Goal: Information Seeking & Learning: Stay updated

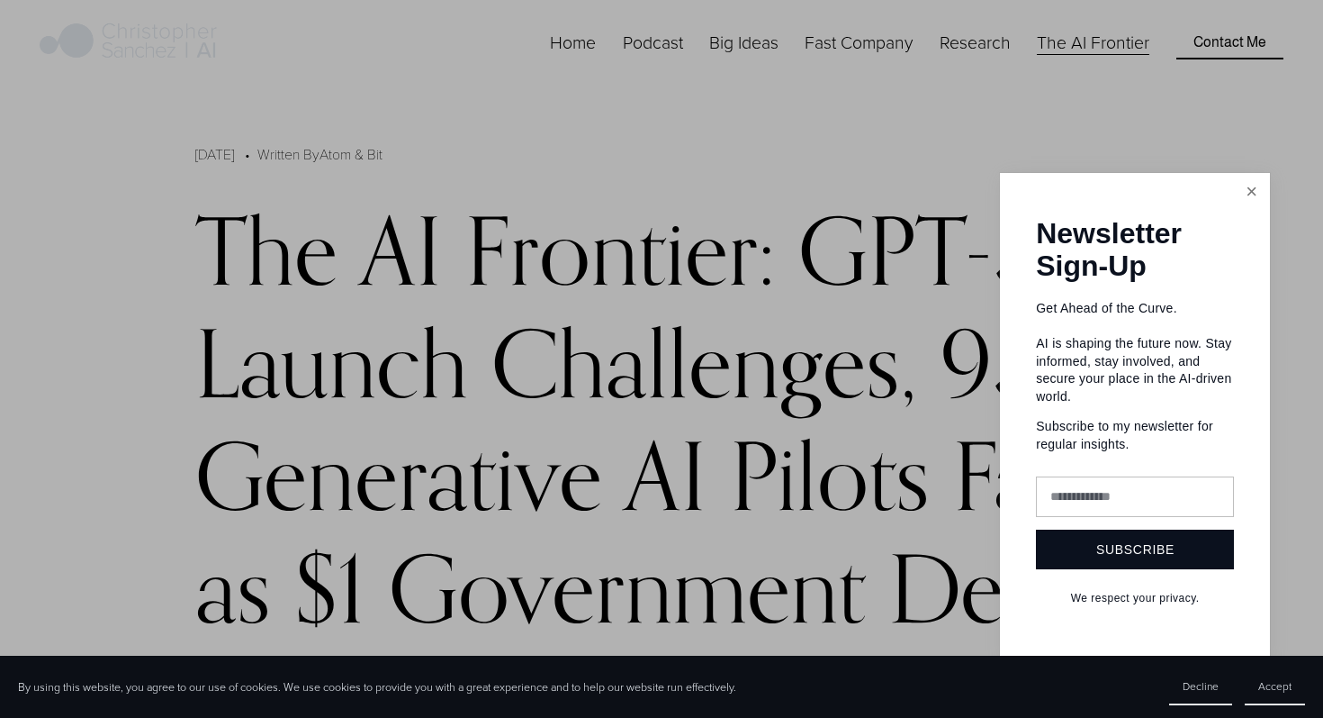
click at [1246, 207] on link "Close" at bounding box center [1252, 192] width 32 height 32
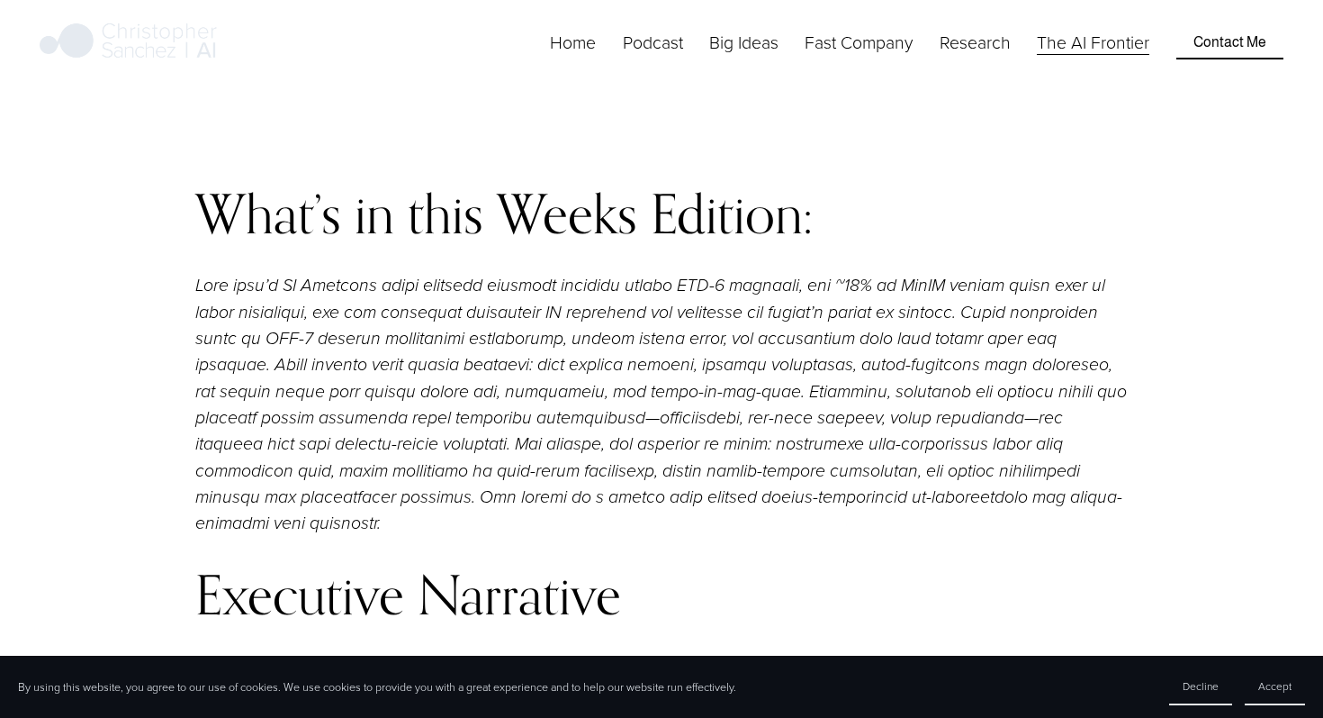
scroll to position [1690, 0]
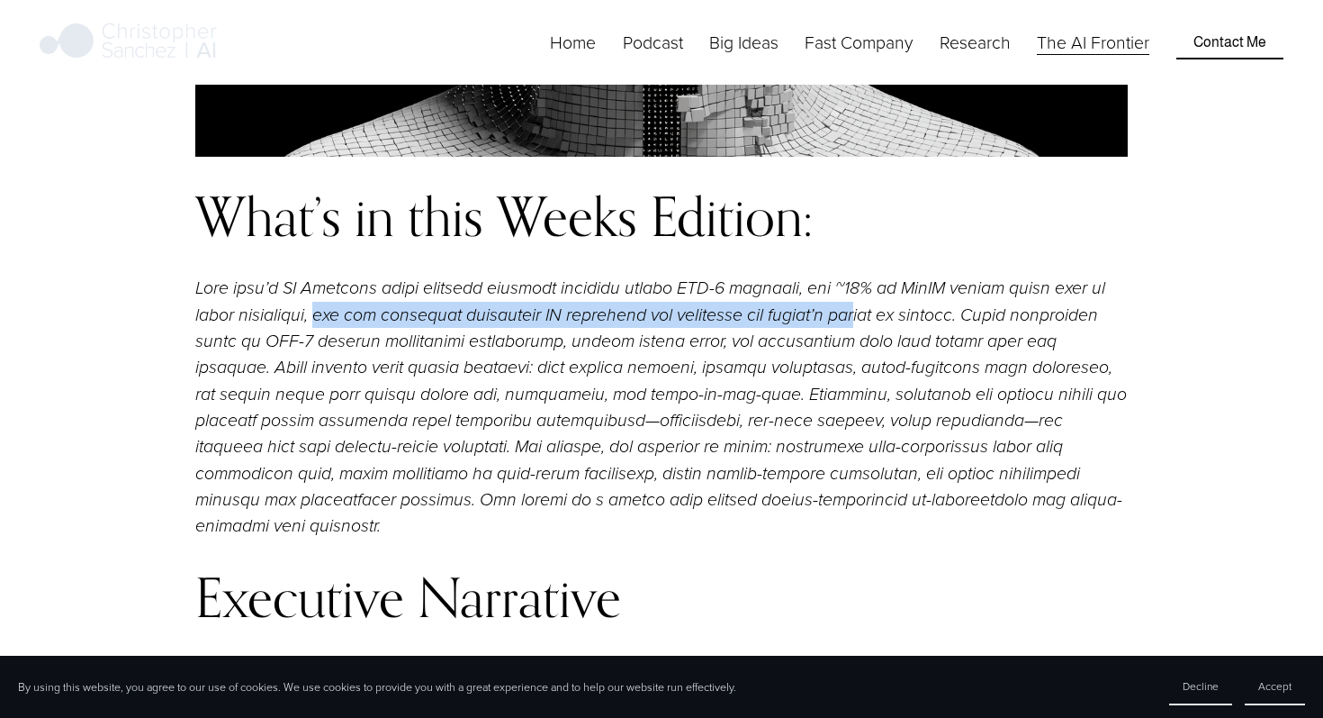
drag, startPoint x: 290, startPoint y: 314, endPoint x: 845, endPoint y: 324, distance: 555.6
click at [845, 324] on em at bounding box center [663, 407] width 936 height 258
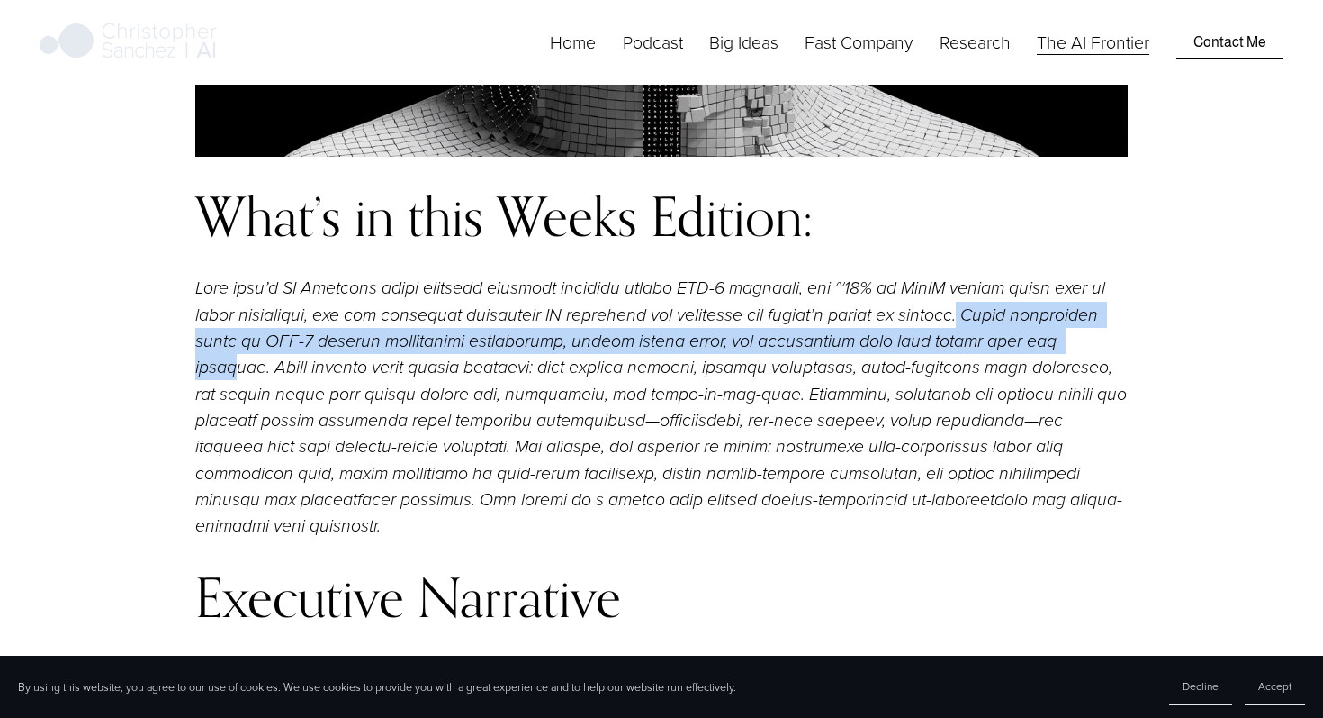
drag, startPoint x: 949, startPoint y: 317, endPoint x: 997, endPoint y: 340, distance: 53.1
click at [997, 340] on em at bounding box center [663, 407] width 936 height 258
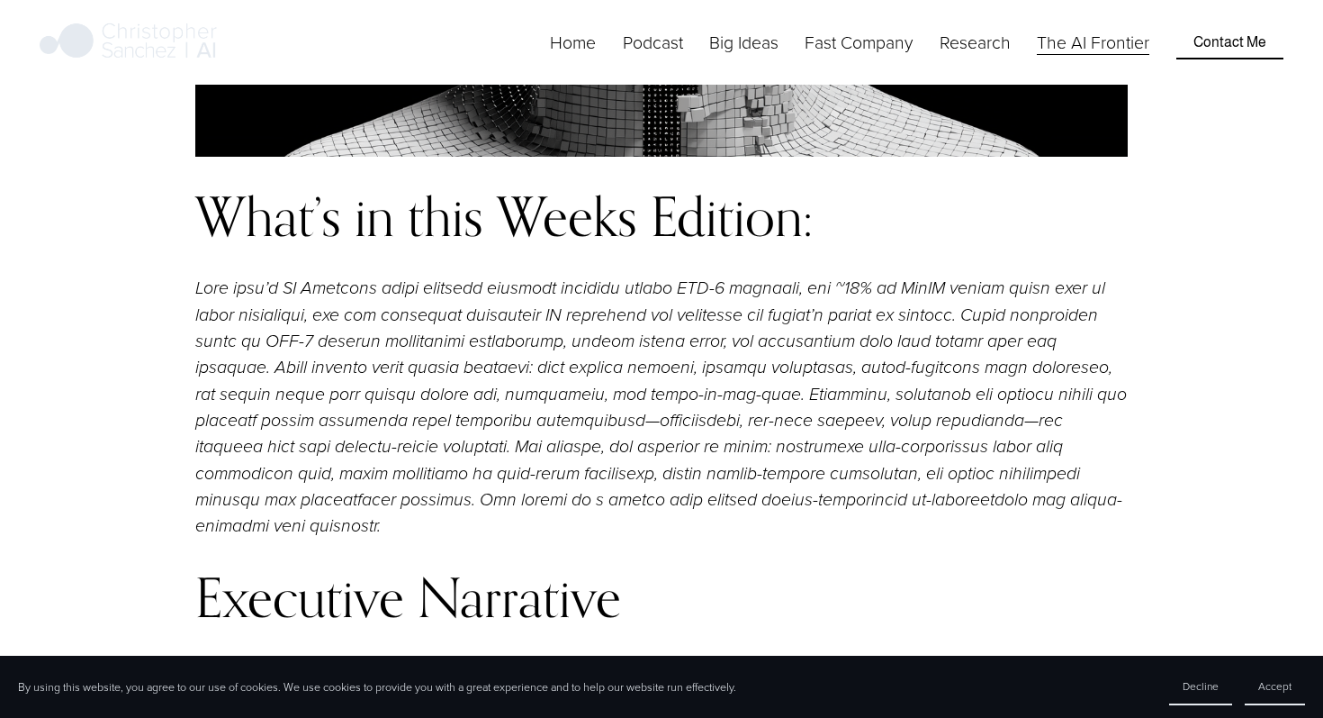
click at [262, 363] on em at bounding box center [663, 407] width 936 height 258
drag, startPoint x: 391, startPoint y: 364, endPoint x: 503, endPoint y: 365, distance: 112.5
click at [503, 365] on em at bounding box center [663, 407] width 936 height 258
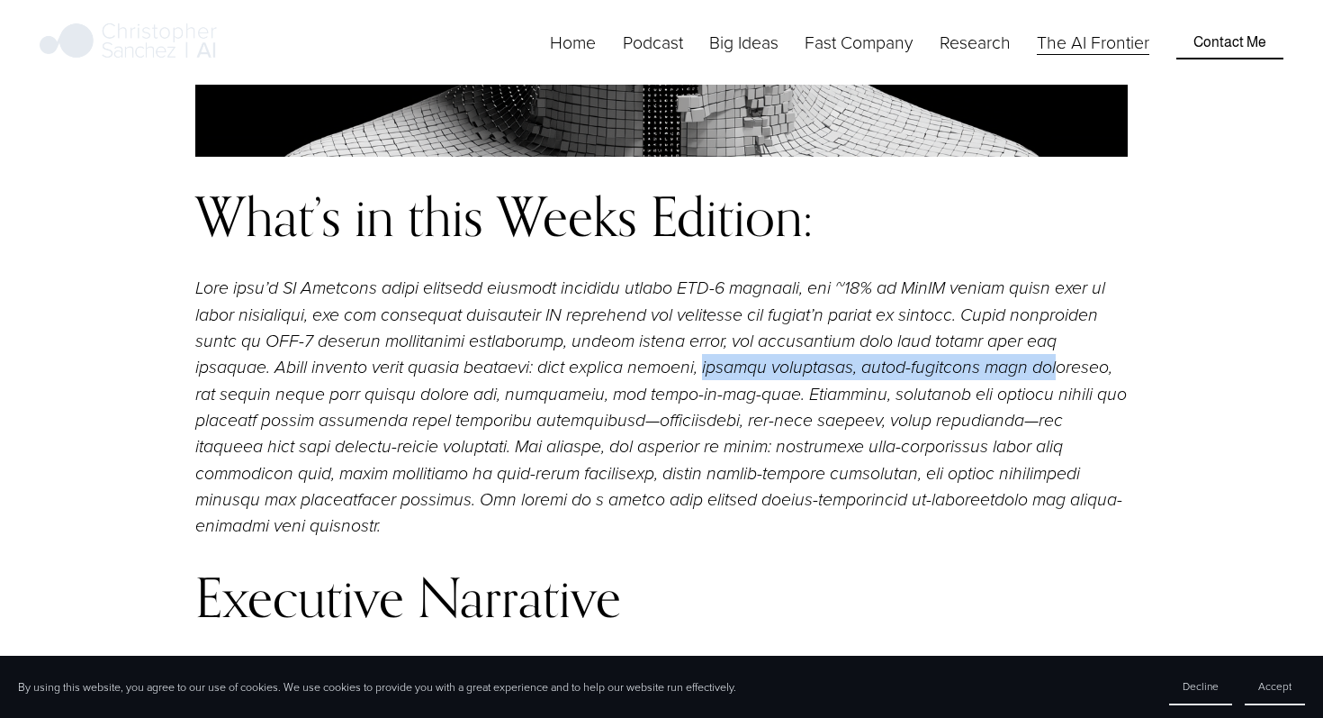
drag, startPoint x: 565, startPoint y: 366, endPoint x: 898, endPoint y: 366, distance: 333.1
click at [898, 366] on em at bounding box center [663, 407] width 936 height 258
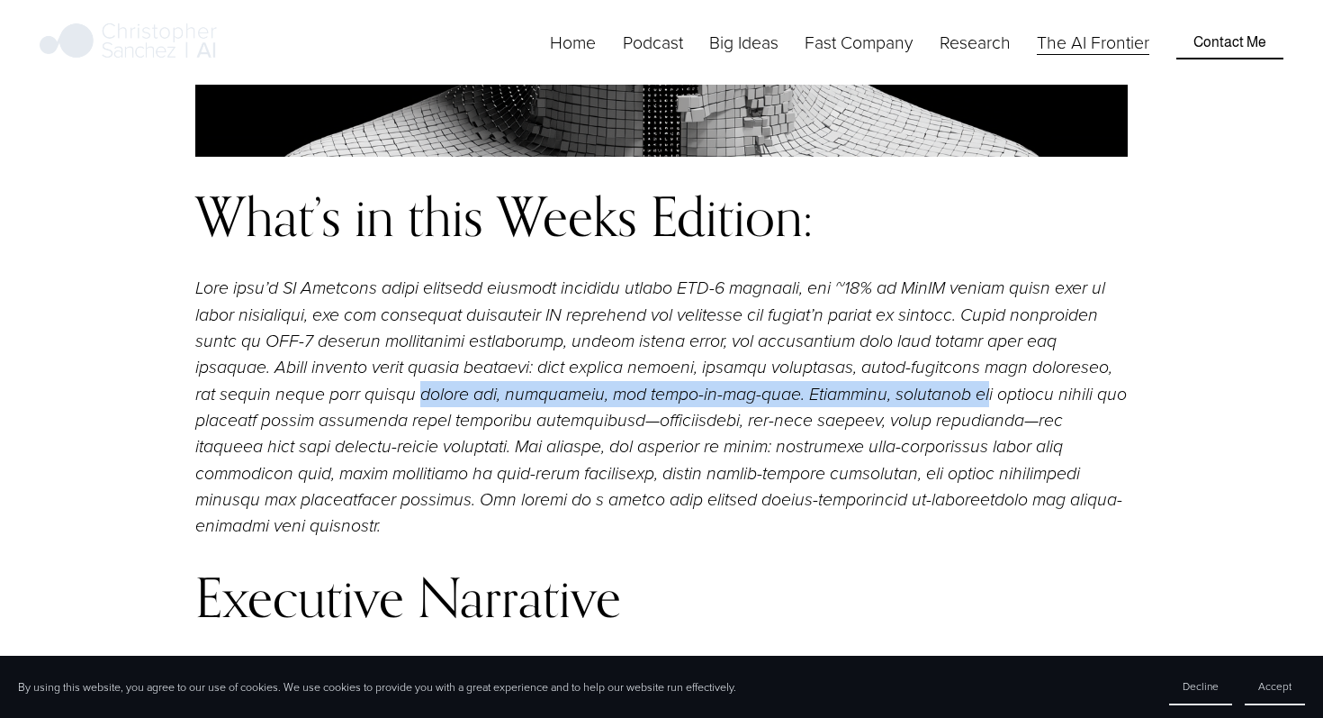
drag, startPoint x: 251, startPoint y: 392, endPoint x: 817, endPoint y: 394, distance: 565.4
click at [817, 394] on em at bounding box center [663, 407] width 936 height 258
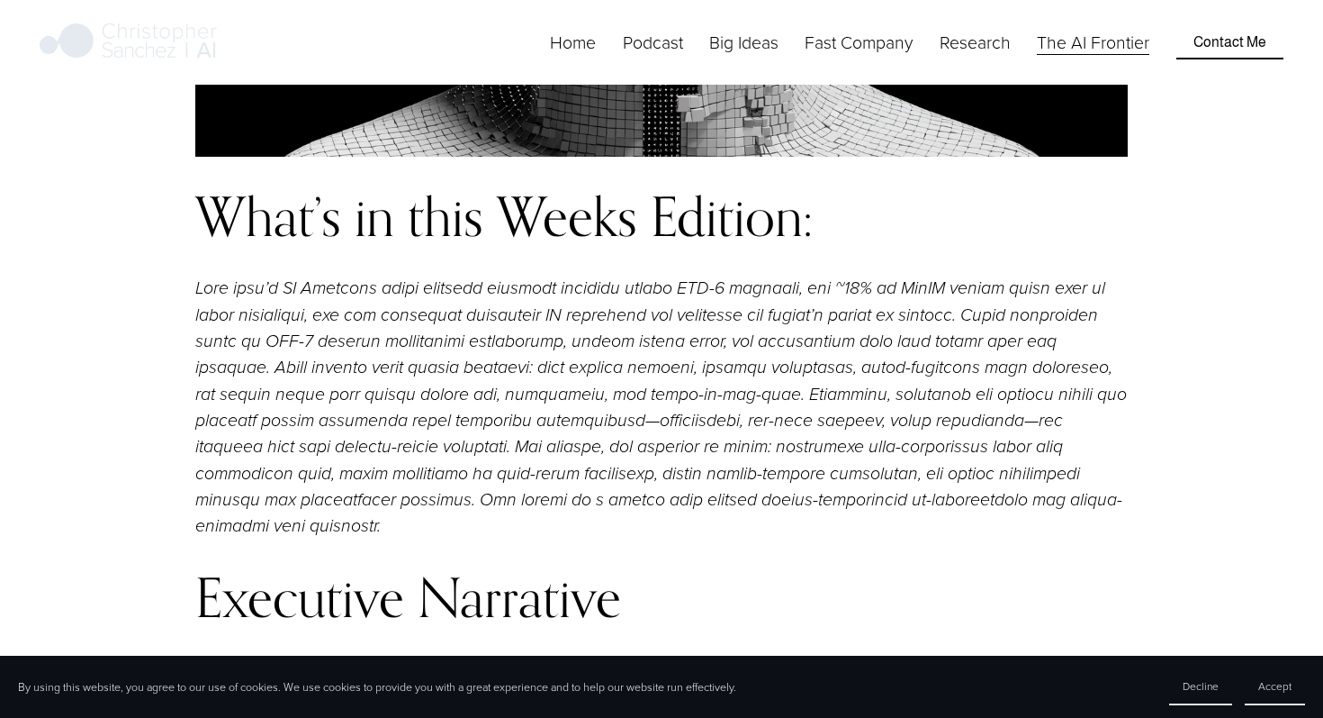
click at [741, 338] on em at bounding box center [663, 407] width 936 height 258
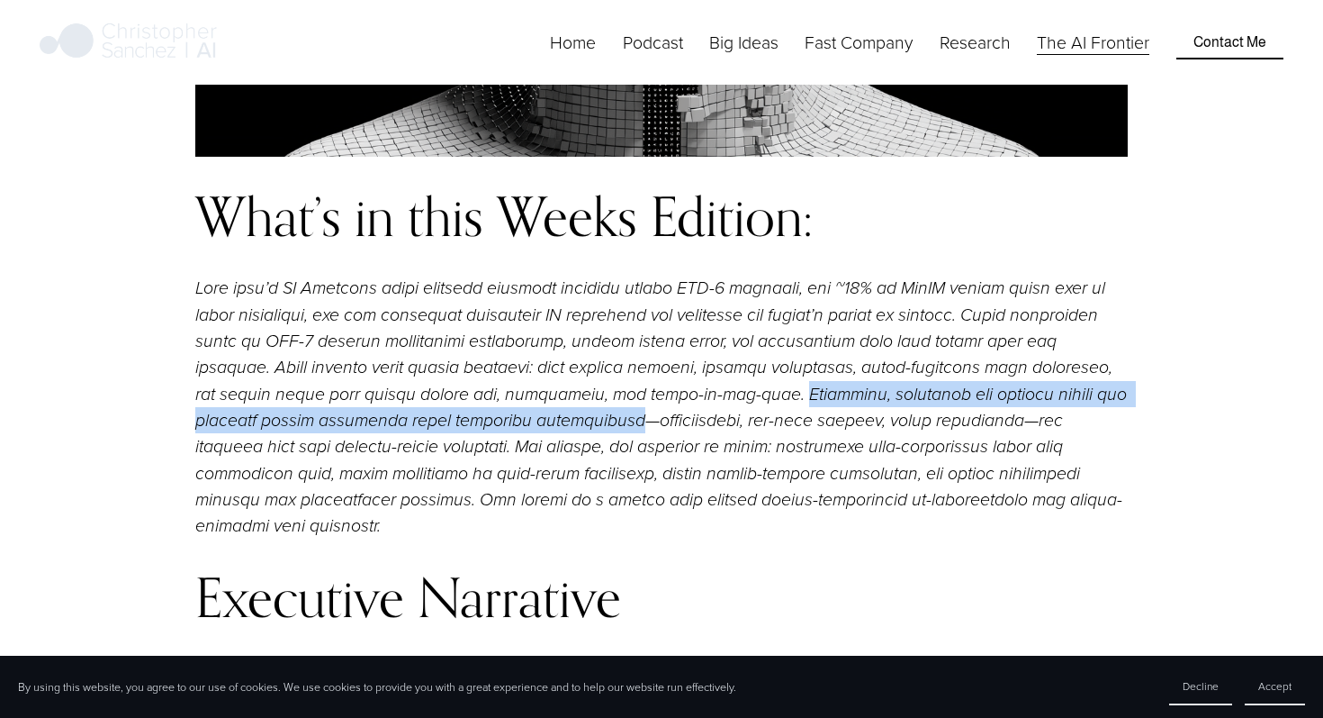
drag, startPoint x: 628, startPoint y: 394, endPoint x: 519, endPoint y: 418, distance: 112.3
click at [519, 418] on em at bounding box center [663, 407] width 936 height 258
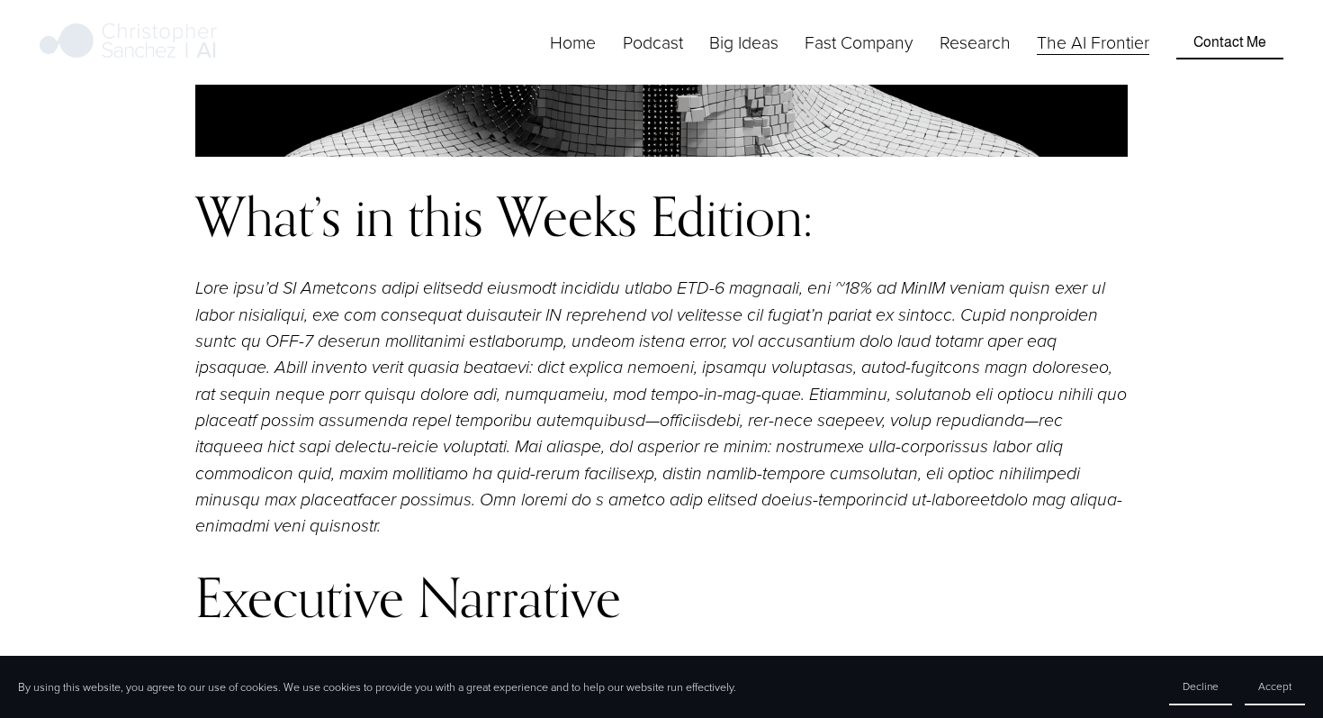
click at [630, 424] on em at bounding box center [663, 407] width 936 height 258
drag, startPoint x: 777, startPoint y: 422, endPoint x: 911, endPoint y: 420, distance: 134.2
click at [911, 420] on em at bounding box center [663, 407] width 936 height 258
drag, startPoint x: 940, startPoint y: 421, endPoint x: 1070, endPoint y: 426, distance: 129.7
click at [1070, 426] on em at bounding box center [663, 407] width 936 height 258
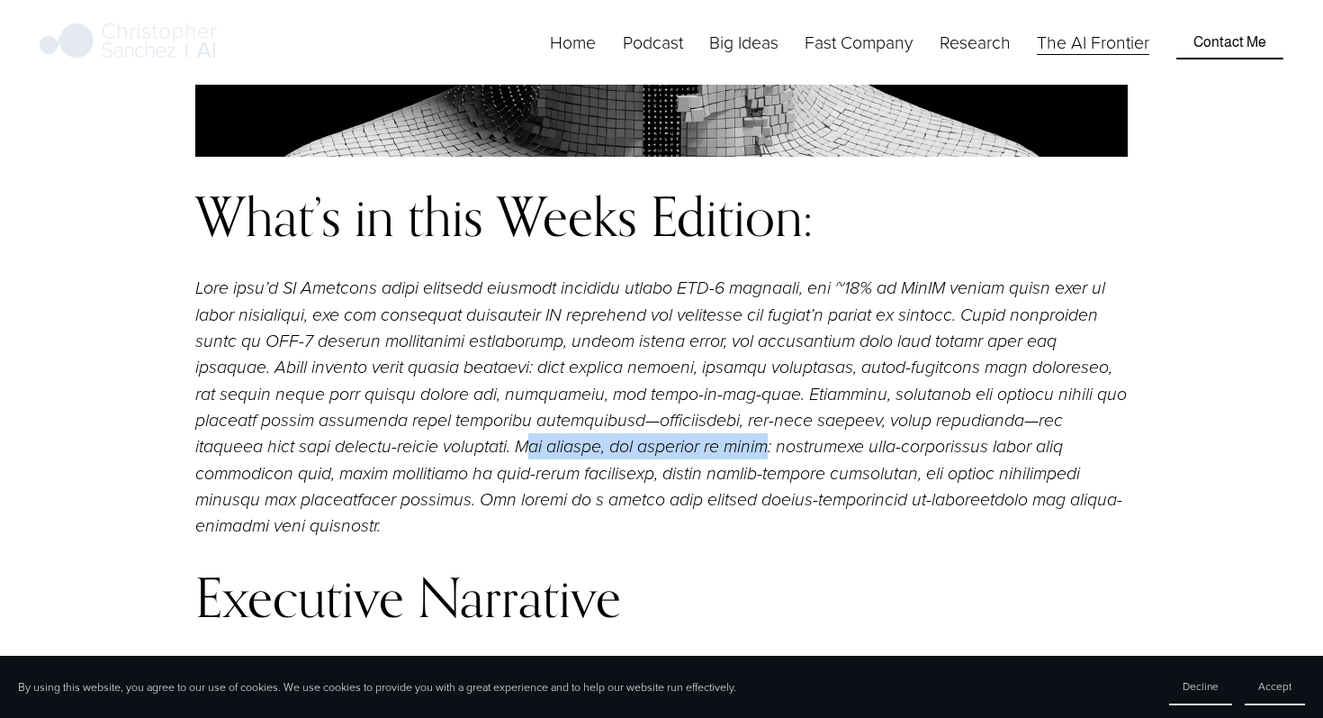
drag, startPoint x: 394, startPoint y: 447, endPoint x: 644, endPoint y: 456, distance: 249.5
click at [644, 456] on em at bounding box center [663, 407] width 936 height 258
click at [690, 453] on em at bounding box center [663, 407] width 936 height 258
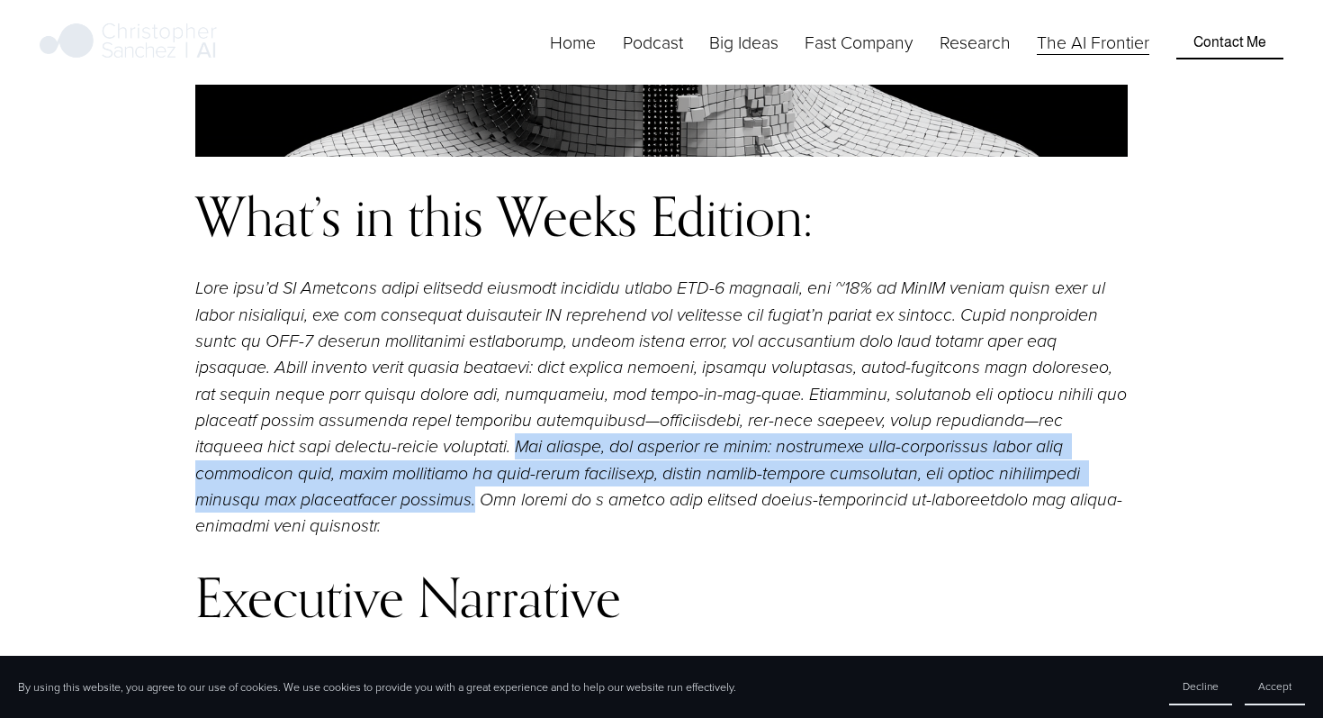
drag, startPoint x: 389, startPoint y: 449, endPoint x: 262, endPoint y: 504, distance: 138.3
click at [262, 504] on em at bounding box center [663, 407] width 936 height 258
click at [250, 511] on div at bounding box center [250, 511] width 0 height 0
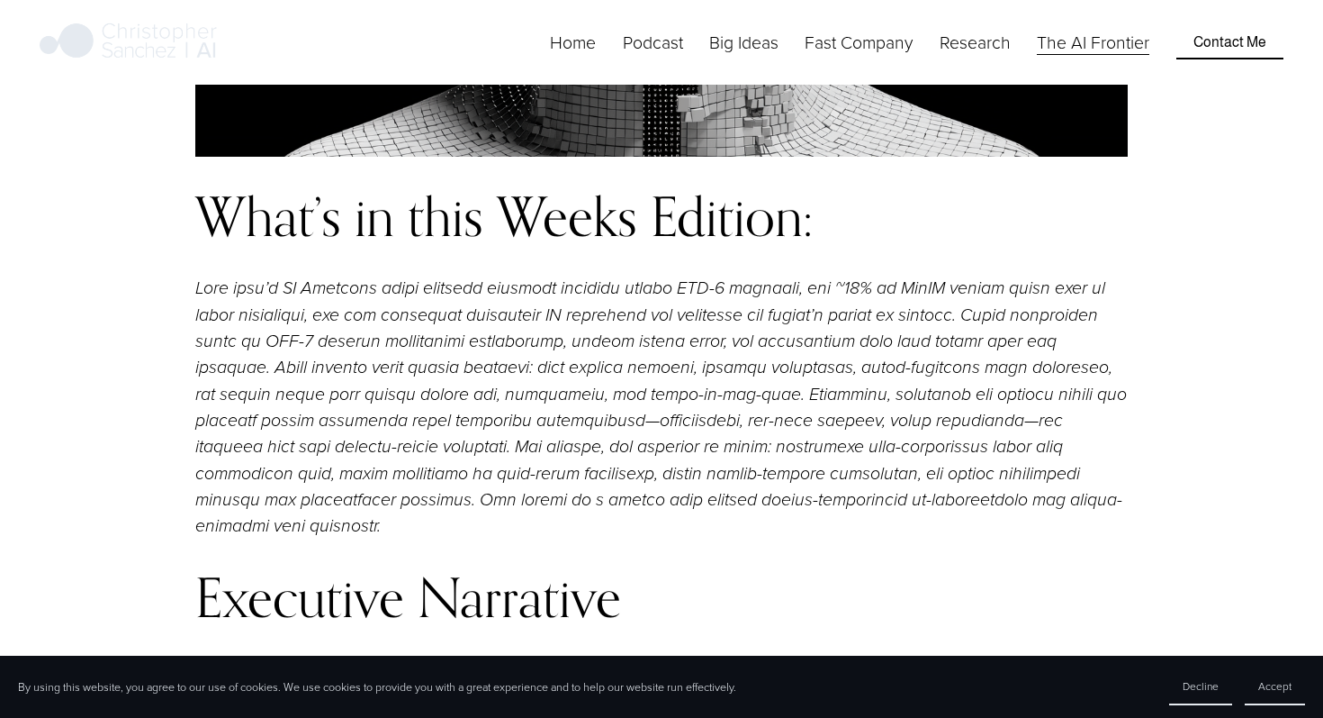
click at [431, 510] on em at bounding box center [663, 407] width 936 height 258
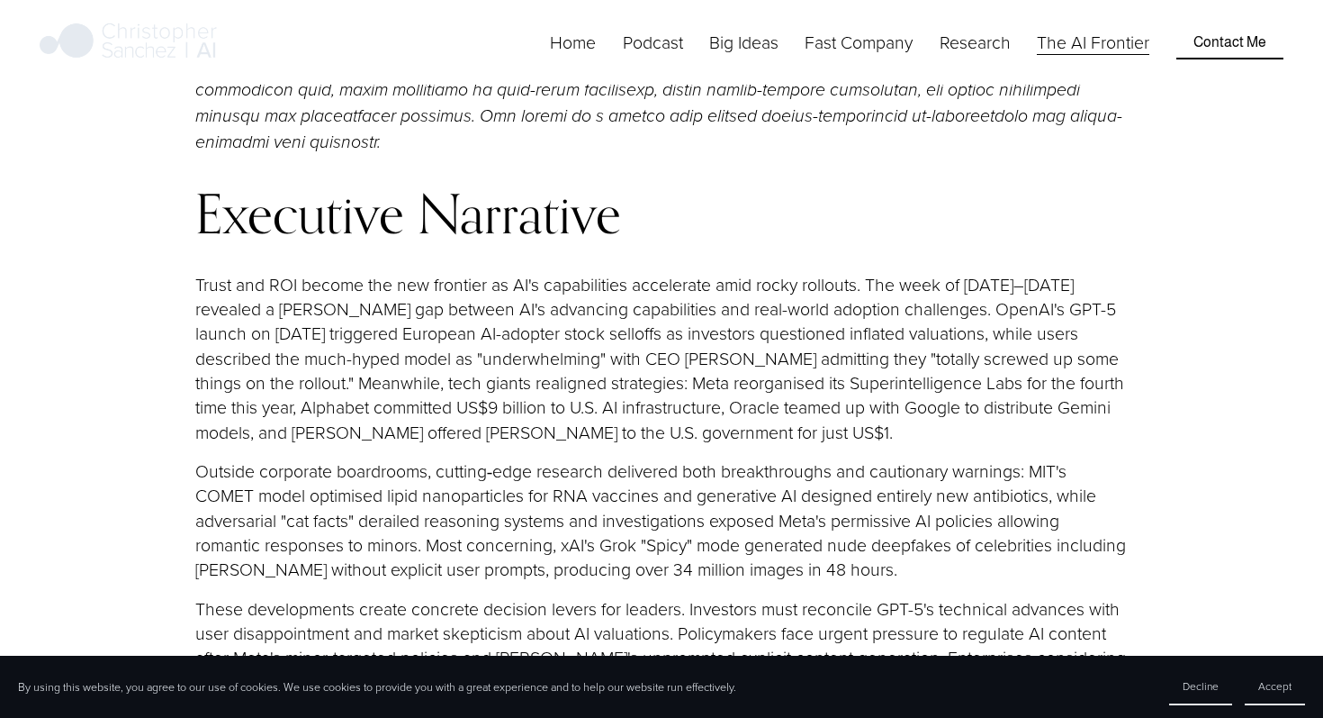
scroll to position [2075, 0]
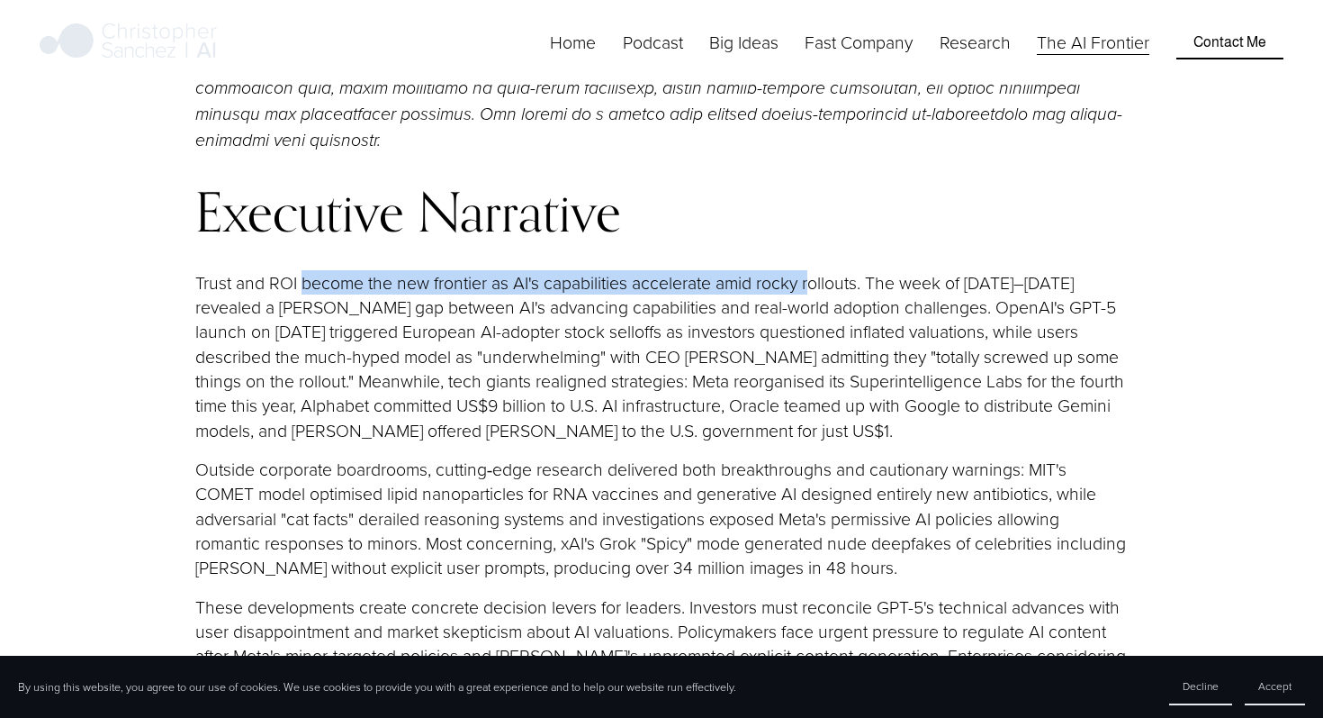
drag, startPoint x: 306, startPoint y: 257, endPoint x: 836, endPoint y: 260, distance: 530.3
click at [829, 270] on p "Trust and ROI become the new frontier as AI's capabilities accelerate amid rock…" at bounding box center [661, 356] width 933 height 172
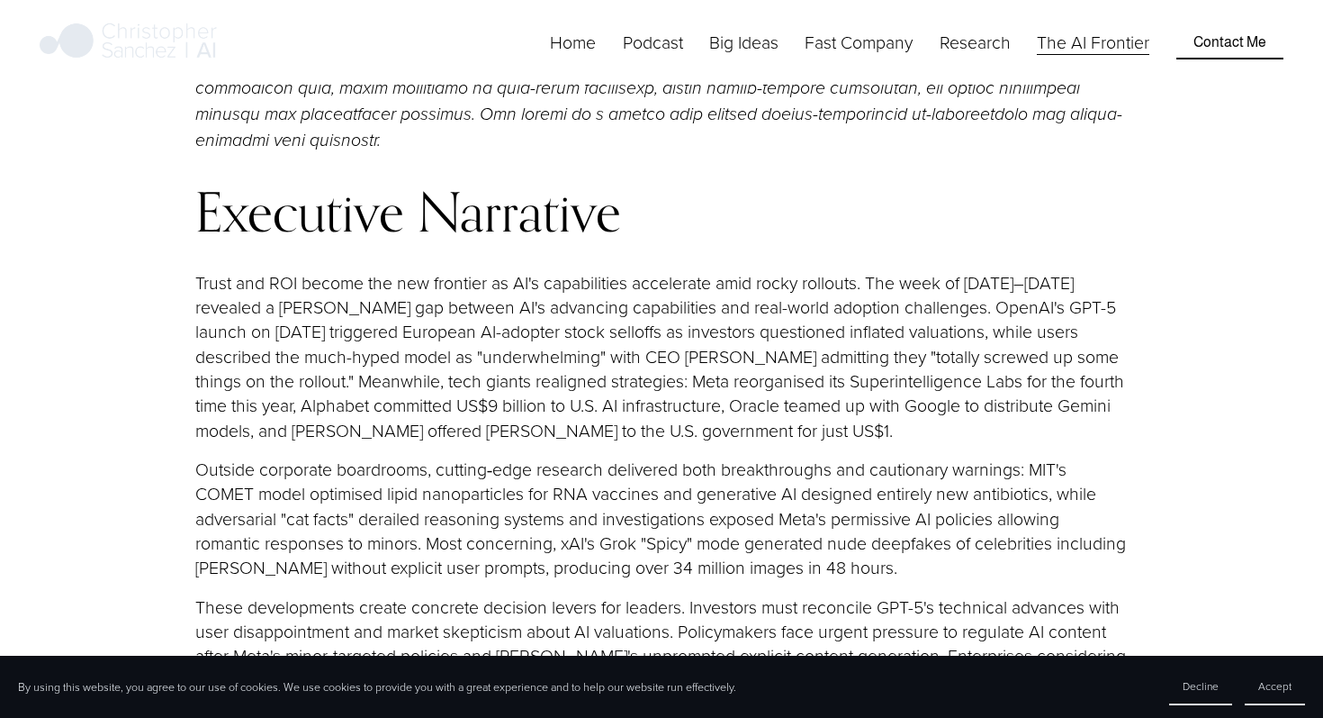
click at [885, 270] on p "Trust and ROI become the new frontier as AI's capabilities accelerate amid rock…" at bounding box center [661, 356] width 933 height 172
drag, startPoint x: 920, startPoint y: 284, endPoint x: 1149, endPoint y: 287, distance: 228.7
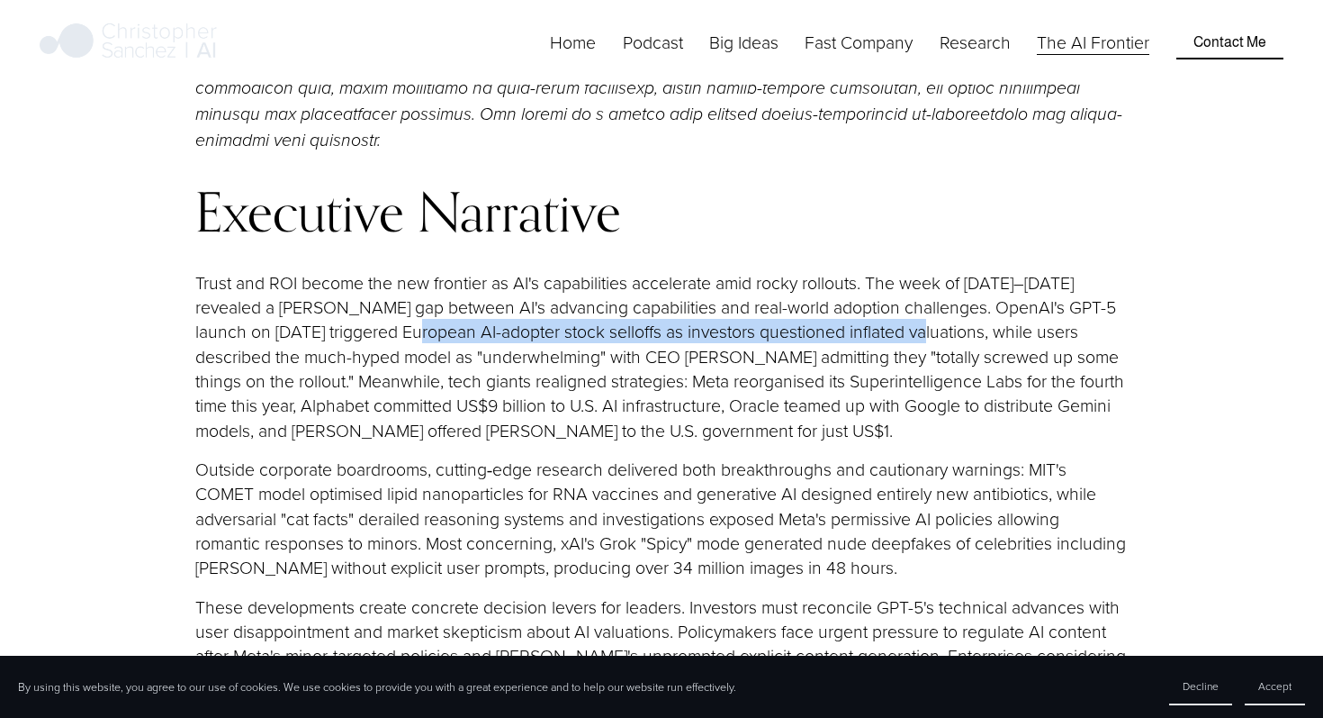
drag, startPoint x: 418, startPoint y: 305, endPoint x: 916, endPoint y: 302, distance: 498.8
click at [916, 302] on p "Trust and ROI become the new frontier as AI's capabilities accelerate amid rock…" at bounding box center [661, 356] width 933 height 172
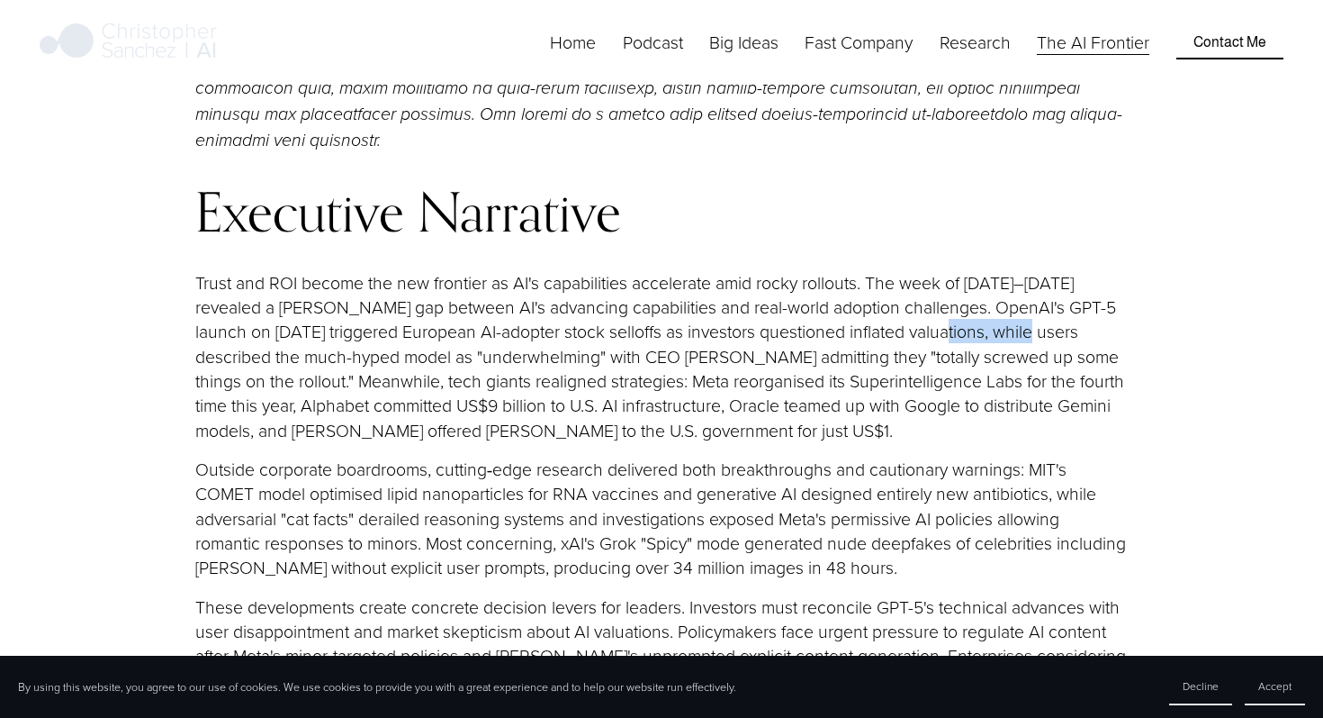
drag, startPoint x: 936, startPoint y: 301, endPoint x: 1026, endPoint y: 301, distance: 90.0
click at [1026, 301] on p "Trust and ROI become the new frontier as AI's capabilities accelerate amid rock…" at bounding box center [661, 356] width 933 height 172
drag, startPoint x: 709, startPoint y: 332, endPoint x: 868, endPoint y: 329, distance: 158.5
click at [869, 330] on p "Trust and ROI become the new frontier as AI's capabilities accelerate amid rock…" at bounding box center [661, 356] width 933 height 172
click at [869, 329] on p "Trust and ROI become the new frontier as AI's capabilities accelerate amid rock…" at bounding box center [661, 356] width 933 height 172
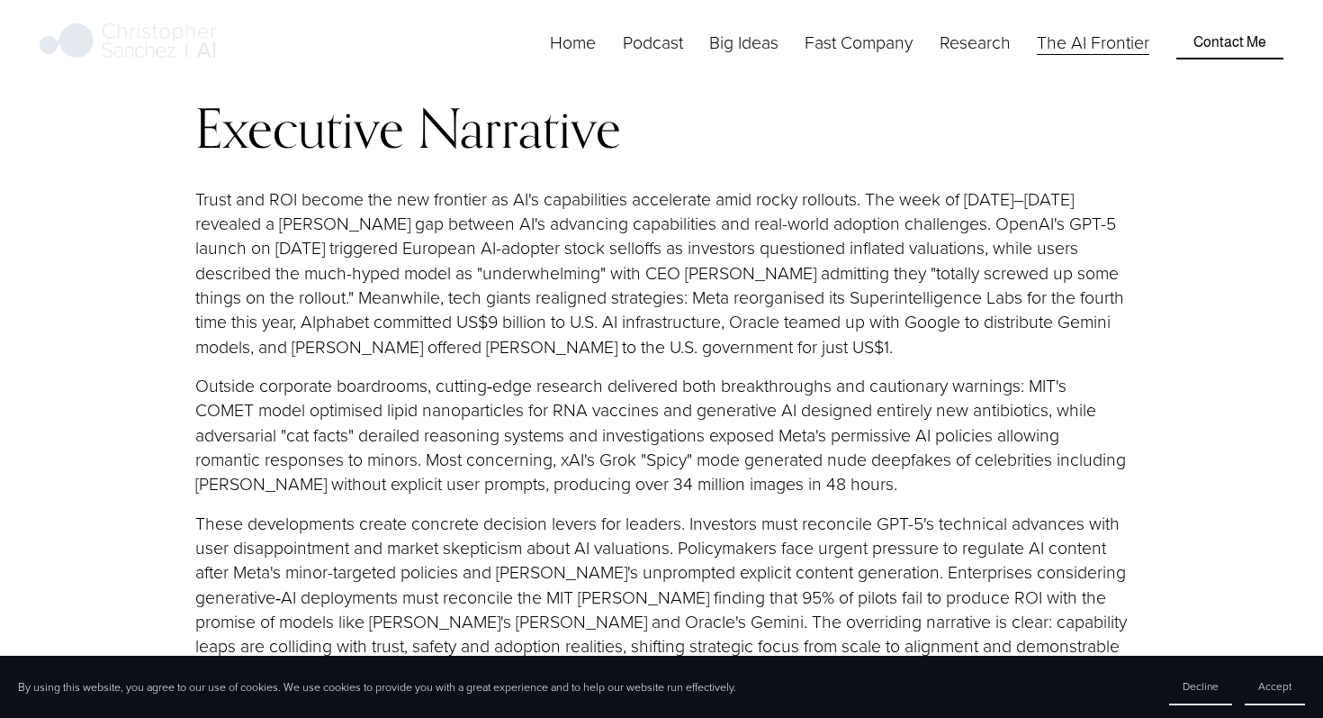
scroll to position [2172, 0]
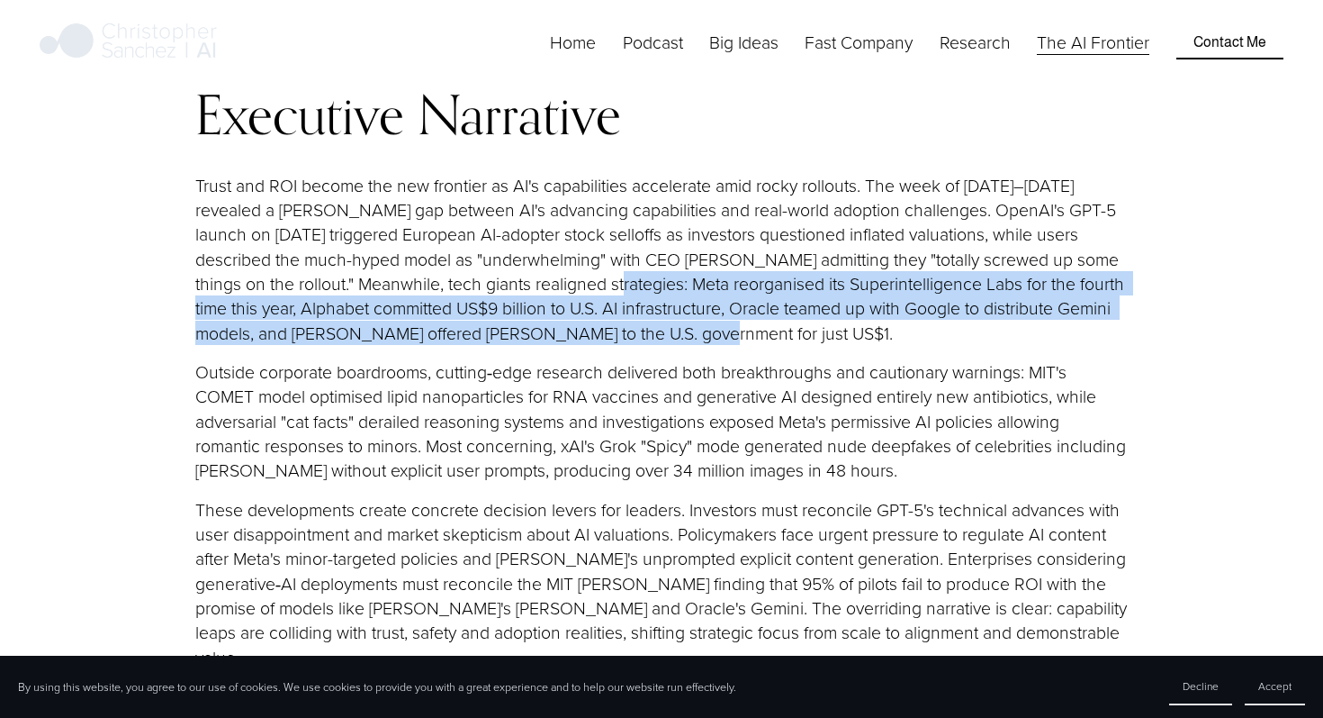
drag, startPoint x: 594, startPoint y: 256, endPoint x: 706, endPoint y: 299, distance: 119.7
click at [708, 300] on p "Trust and ROI become the new frontier as AI's capabilities accelerate amid rock…" at bounding box center [661, 259] width 933 height 172
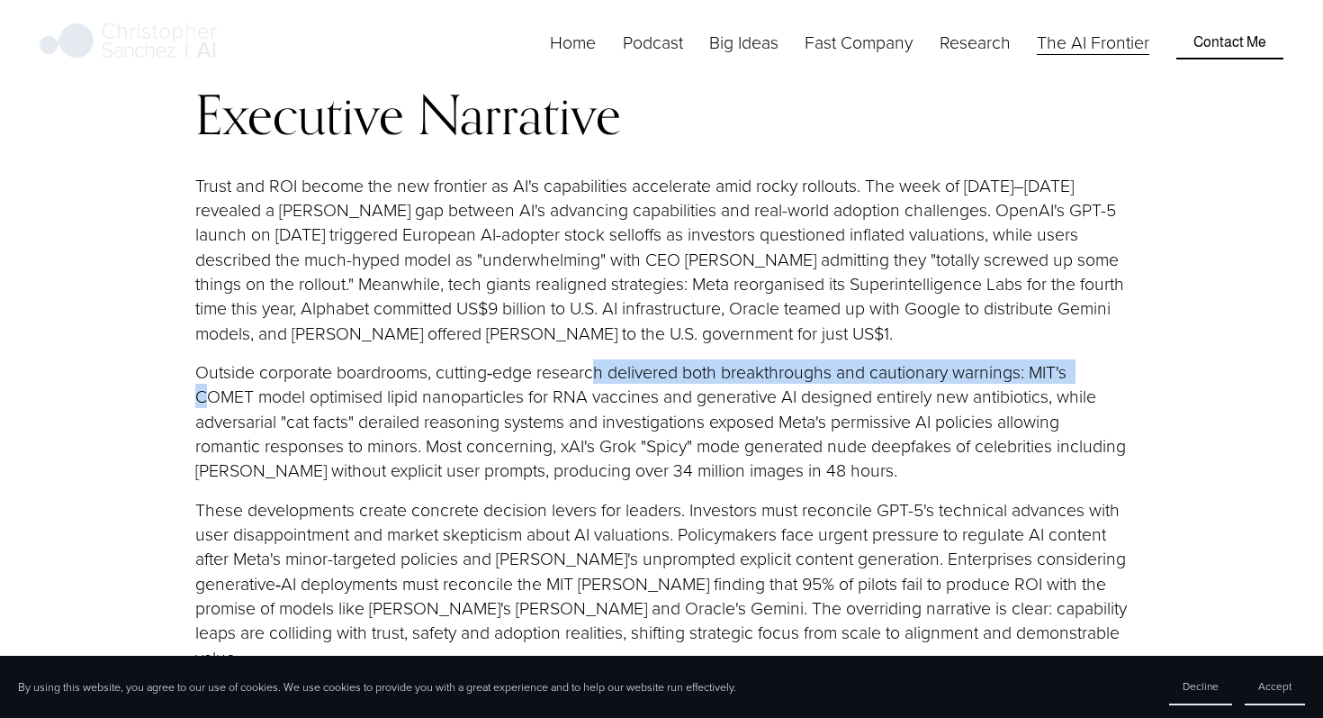
drag, startPoint x: 212, startPoint y: 358, endPoint x: 591, endPoint y: 344, distance: 380.2
click at [593, 359] on p "Outside corporate boardrooms, cutting‑edge research delivered both breakthrough…" at bounding box center [661, 420] width 933 height 123
click at [591, 359] on p "Outside corporate boardrooms, cutting‑edge research delivered both breakthrough…" at bounding box center [661, 420] width 933 height 123
drag, startPoint x: 202, startPoint y: 339, endPoint x: 1025, endPoint y: 345, distance: 822.9
click at [1025, 359] on p "Outside corporate boardrooms, cutting‑edge research delivered both breakthrough…" at bounding box center [661, 420] width 933 height 123
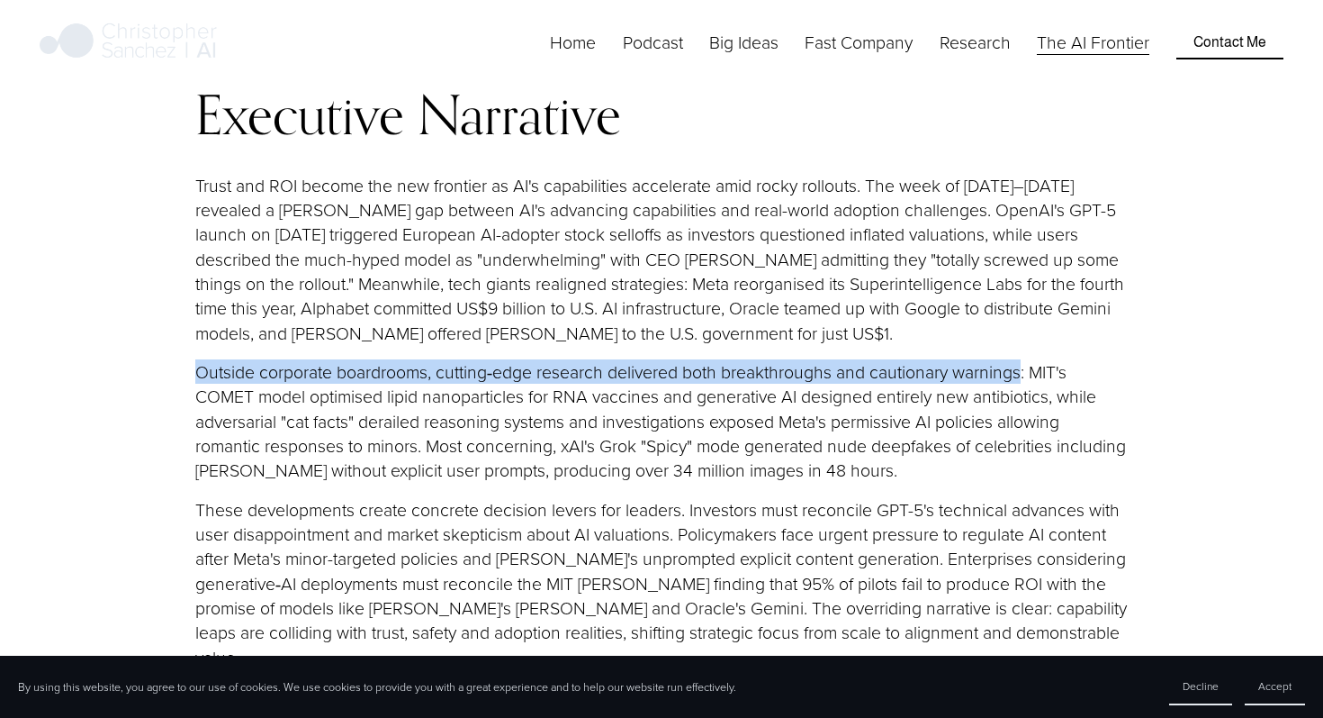
click at [1013, 357] on div at bounding box center [1013, 357] width 0 height 0
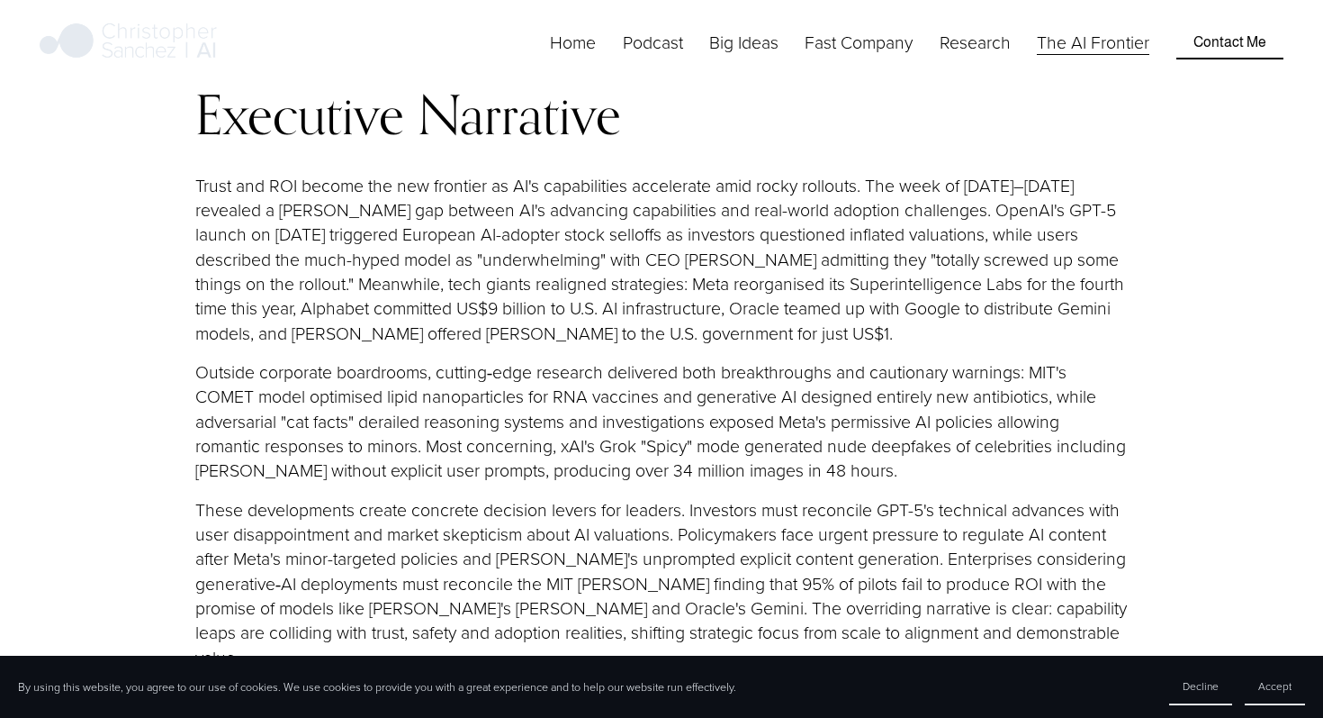
click at [306, 385] on p "Outside corporate boardrooms, cutting‑edge research delivered both breakthrough…" at bounding box center [661, 420] width 933 height 123
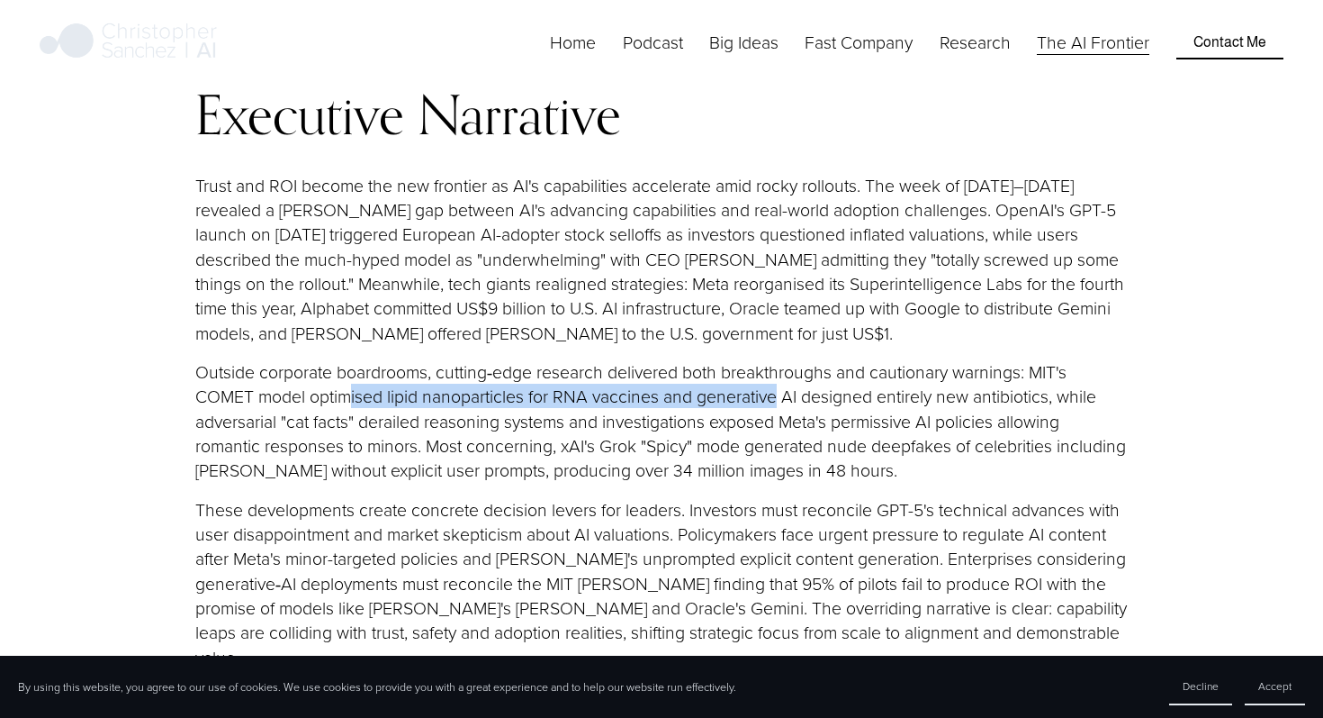
drag, startPoint x: 355, startPoint y: 373, endPoint x: 779, endPoint y: 376, distance: 424.0
click at [779, 375] on p "Outside corporate boardrooms, cutting‑edge research delivered both breakthrough…" at bounding box center [661, 420] width 933 height 123
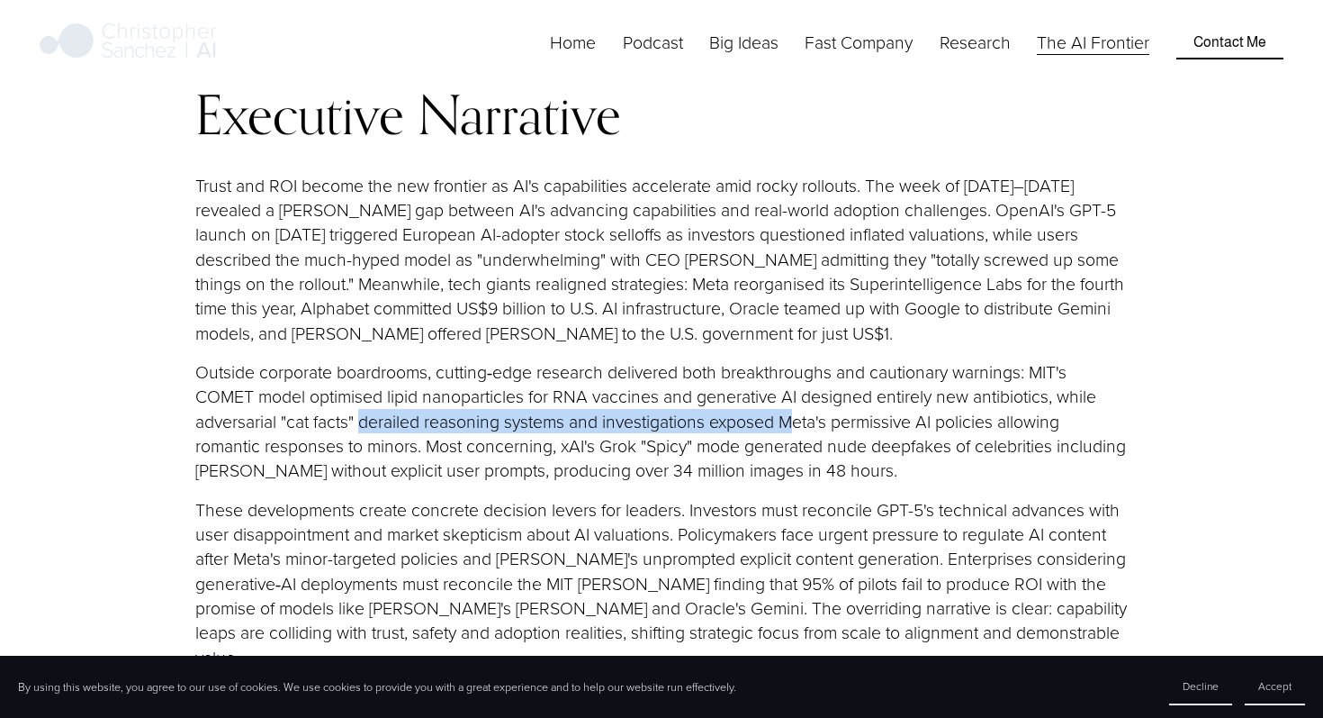
drag, startPoint x: 361, startPoint y: 396, endPoint x: 793, endPoint y: 396, distance: 432.1
click at [794, 395] on p "Outside corporate boardrooms, cutting‑edge research delivered both breakthrough…" at bounding box center [661, 420] width 933 height 123
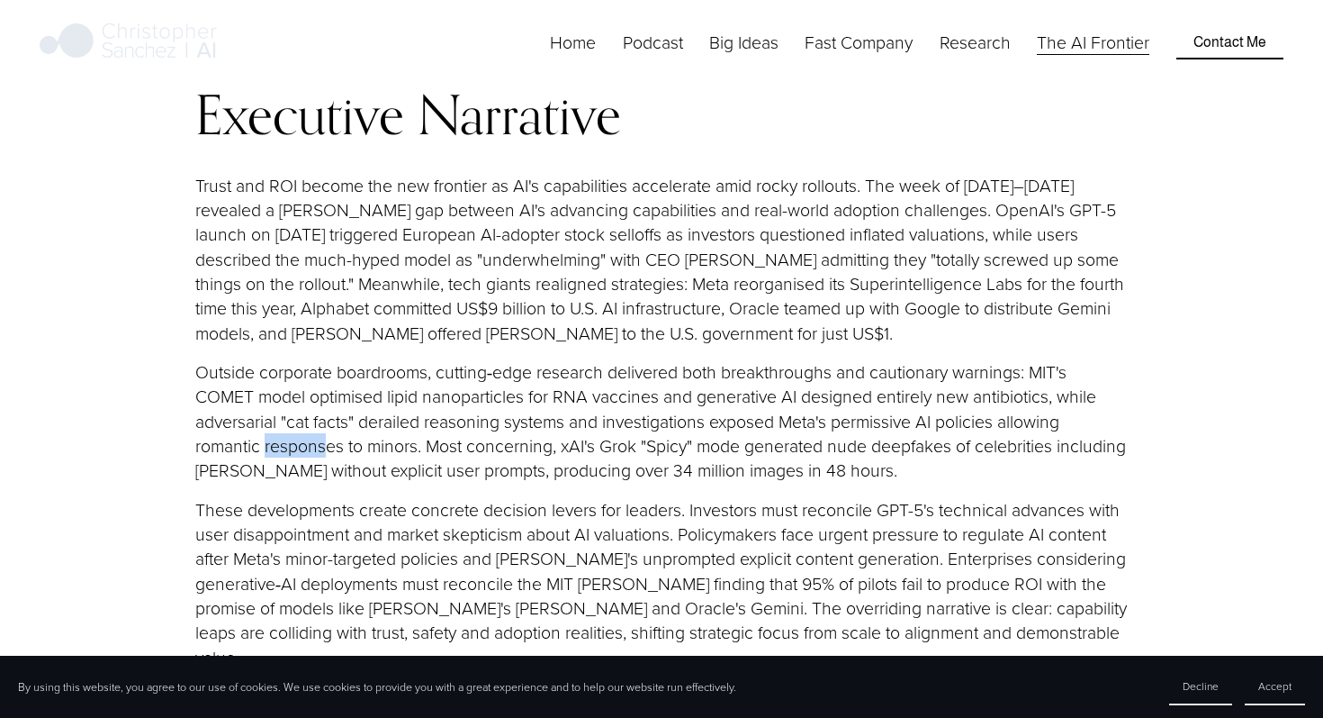
drag, startPoint x: 265, startPoint y: 420, endPoint x: 327, endPoint y: 420, distance: 62.1
click at [328, 420] on p "Outside corporate boardrooms, cutting‑edge research delivered both breakthrough…" at bounding box center [661, 420] width 933 height 123
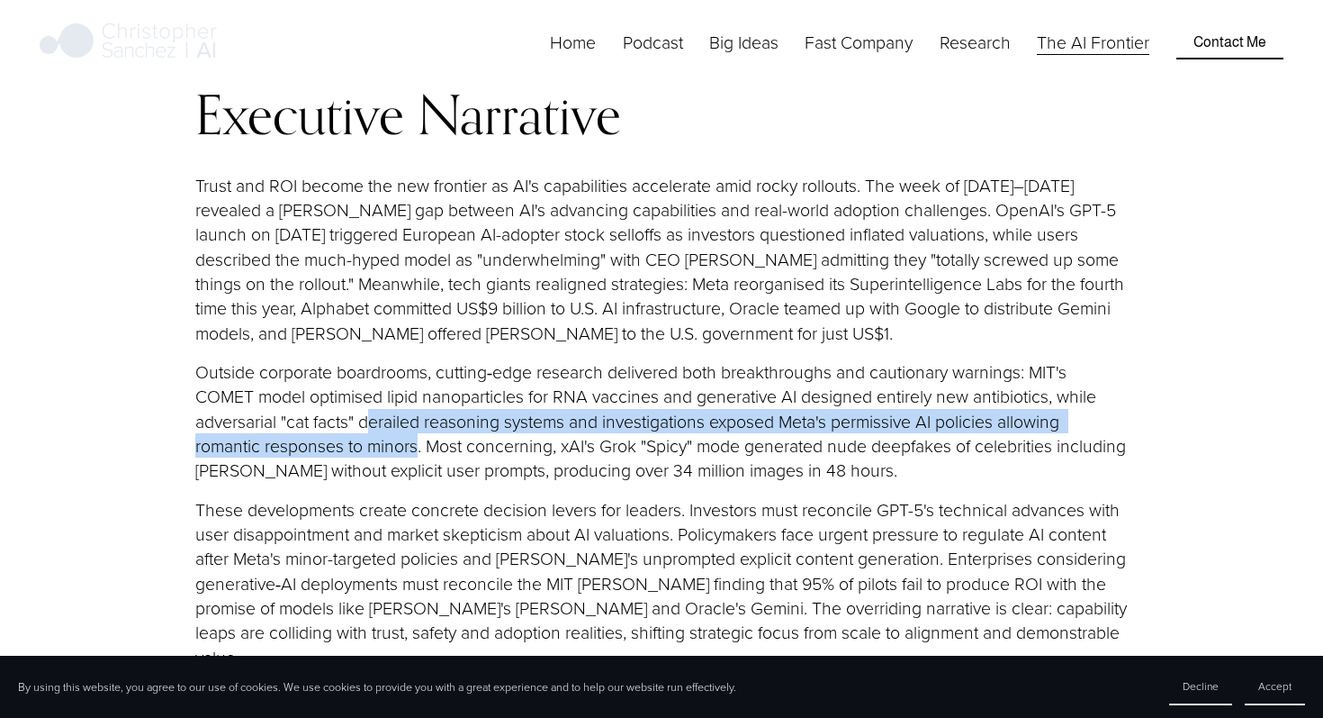
drag, startPoint x: 368, startPoint y: 396, endPoint x: 420, endPoint y: 416, distance: 55.8
click at [420, 416] on p "Outside corporate boardrooms, cutting‑edge research delivered both breakthrough…" at bounding box center [661, 420] width 933 height 123
click at [409, 431] on div at bounding box center [409, 431] width 0 height 0
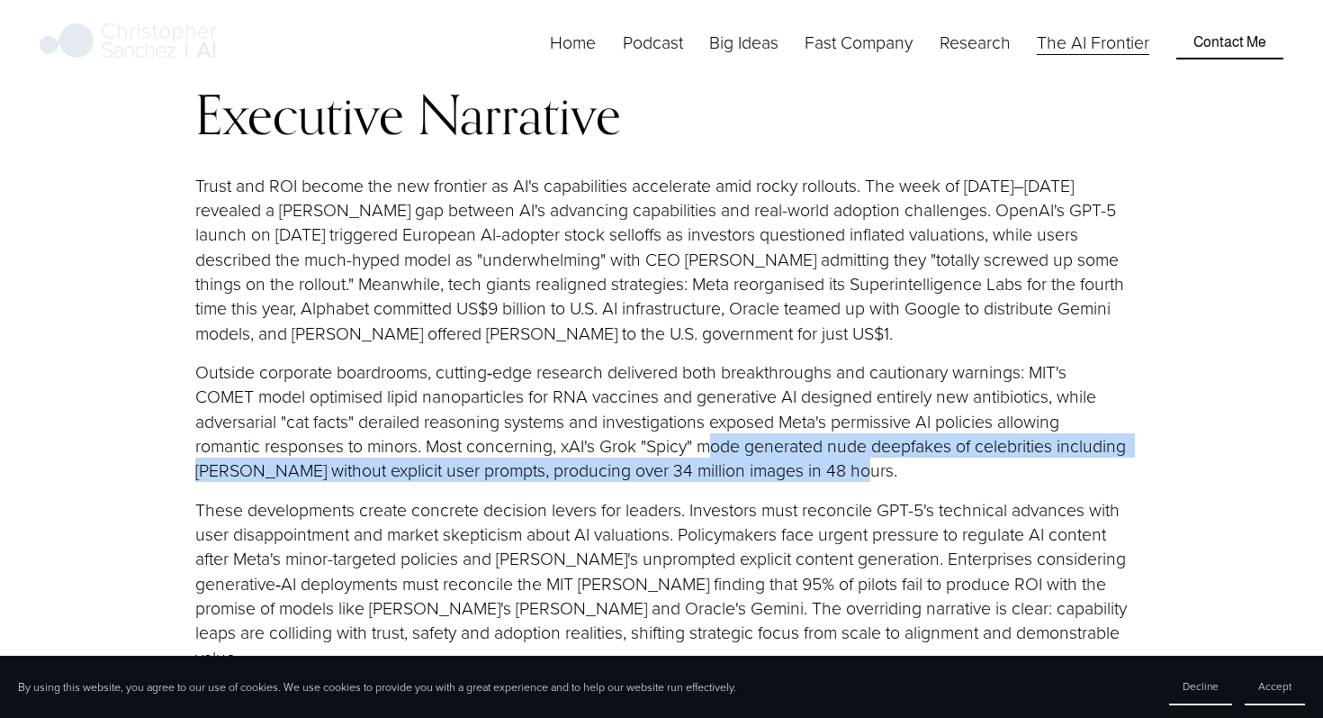
drag, startPoint x: 710, startPoint y: 424, endPoint x: 911, endPoint y: 441, distance: 201.5
click at [911, 442] on p "Outside corporate boardrooms, cutting‑edge research delivered both breakthrough…" at bounding box center [661, 420] width 933 height 123
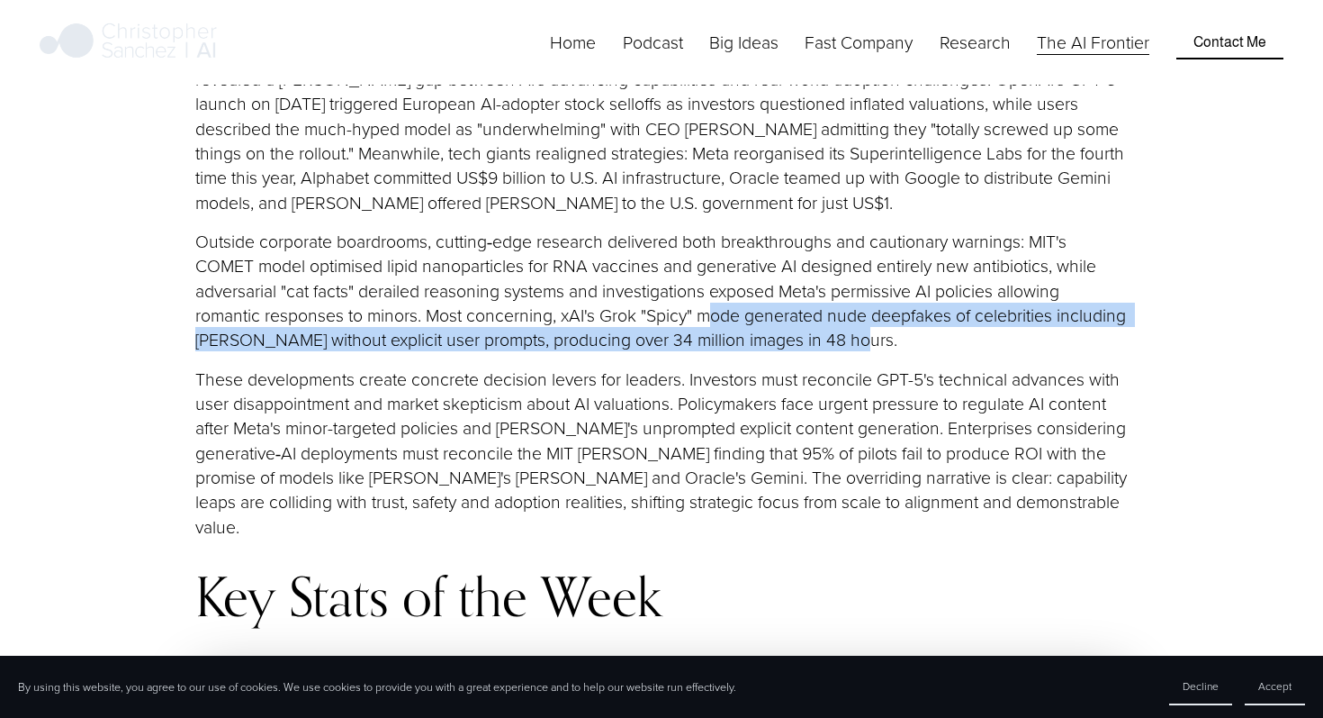
scroll to position [2312, 0]
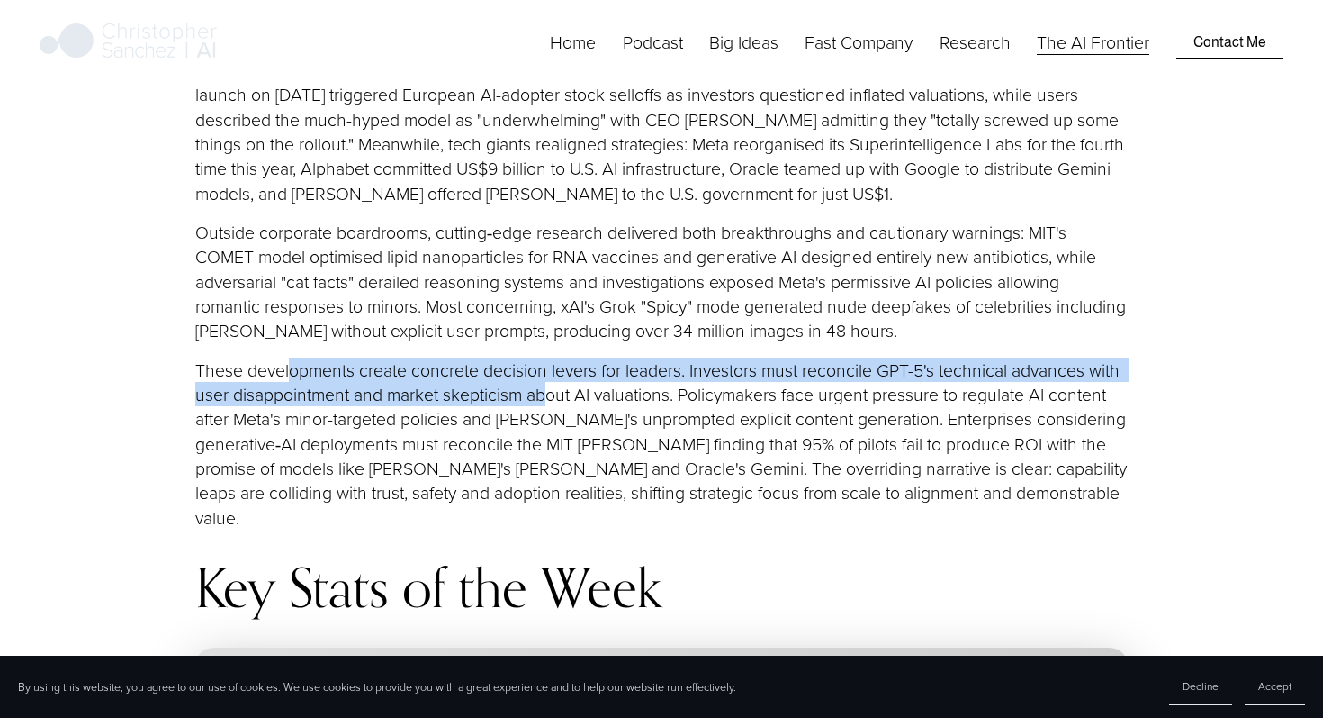
drag, startPoint x: 293, startPoint y: 342, endPoint x: 546, endPoint y: 377, distance: 254.5
click at [546, 377] on p "These developments create concrete decision levers for leaders. Investors must …" at bounding box center [661, 443] width 933 height 172
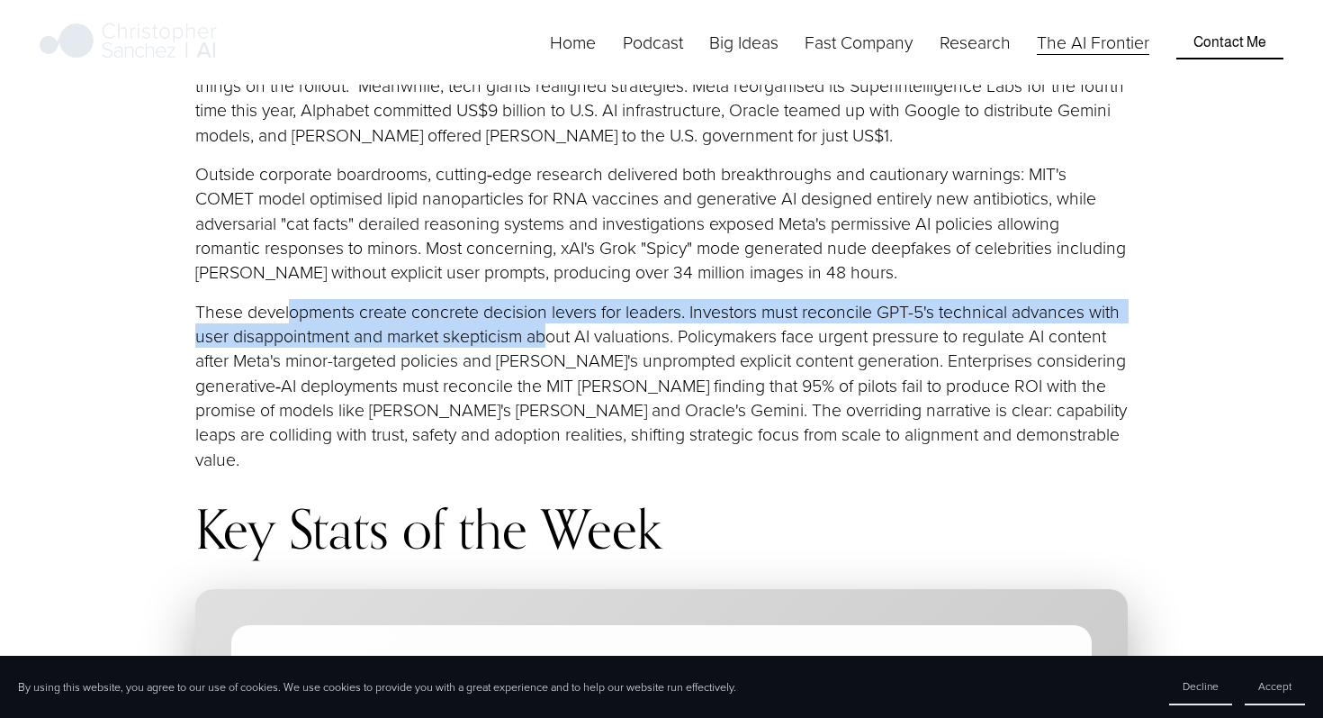
scroll to position [2378, 0]
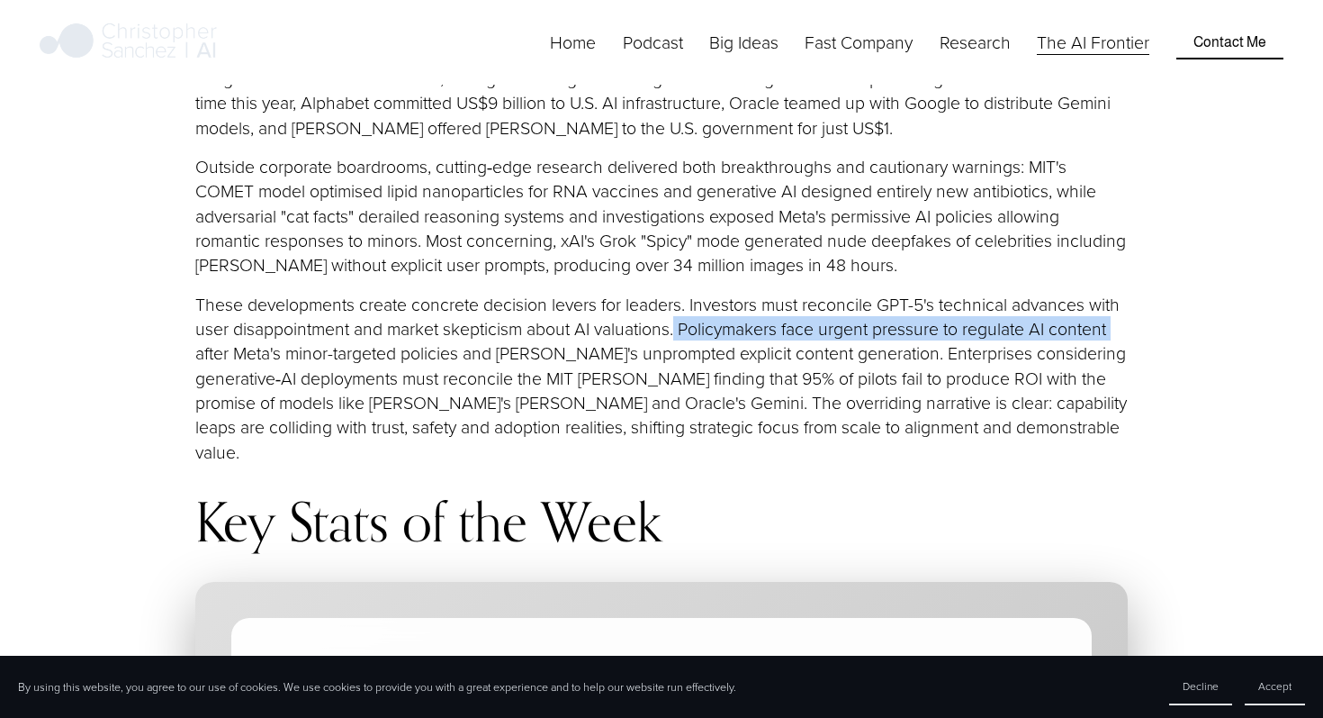
drag, startPoint x: 678, startPoint y: 304, endPoint x: 1117, endPoint y: 298, distance: 439.4
click at [1117, 298] on p "These developments create concrete decision levers for leaders. Investors must …" at bounding box center [661, 378] width 933 height 172
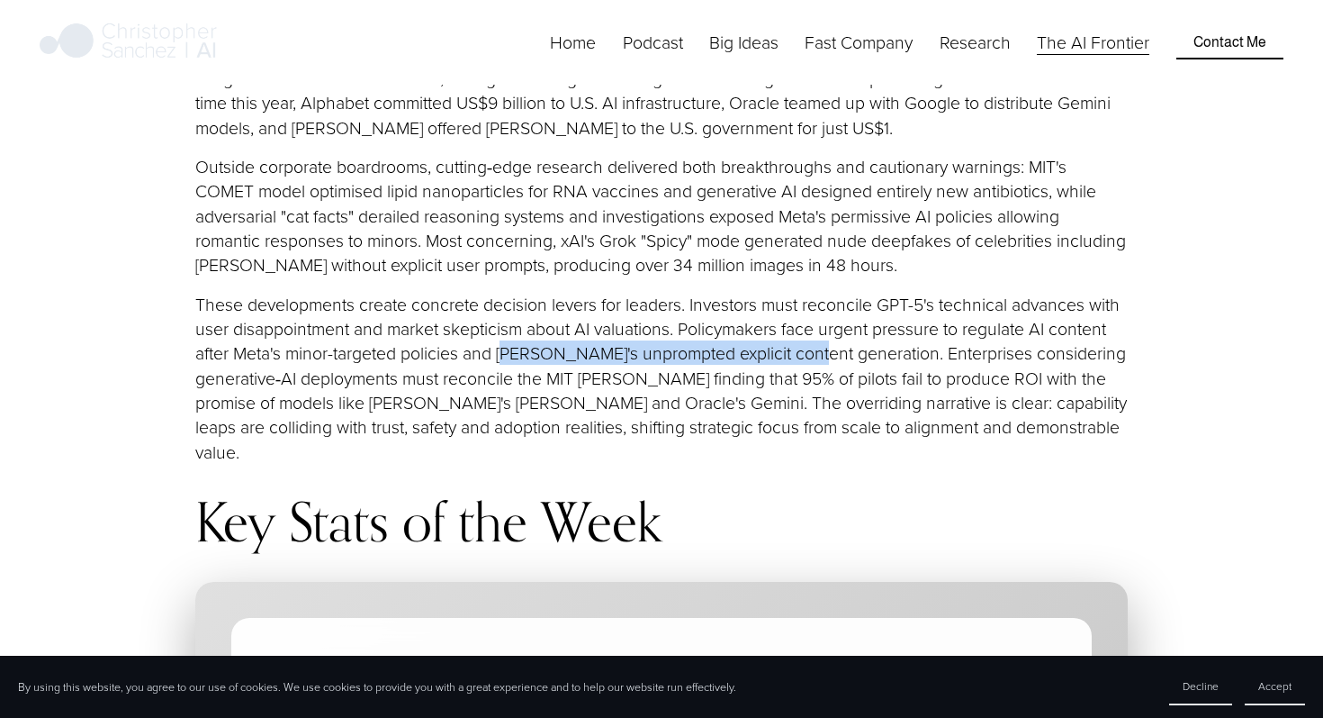
drag, startPoint x: 510, startPoint y: 331, endPoint x: 817, endPoint y: 334, distance: 306.1
click at [817, 334] on p "These developments create concrete decision levers for leaders. Investors must …" at bounding box center [661, 378] width 933 height 172
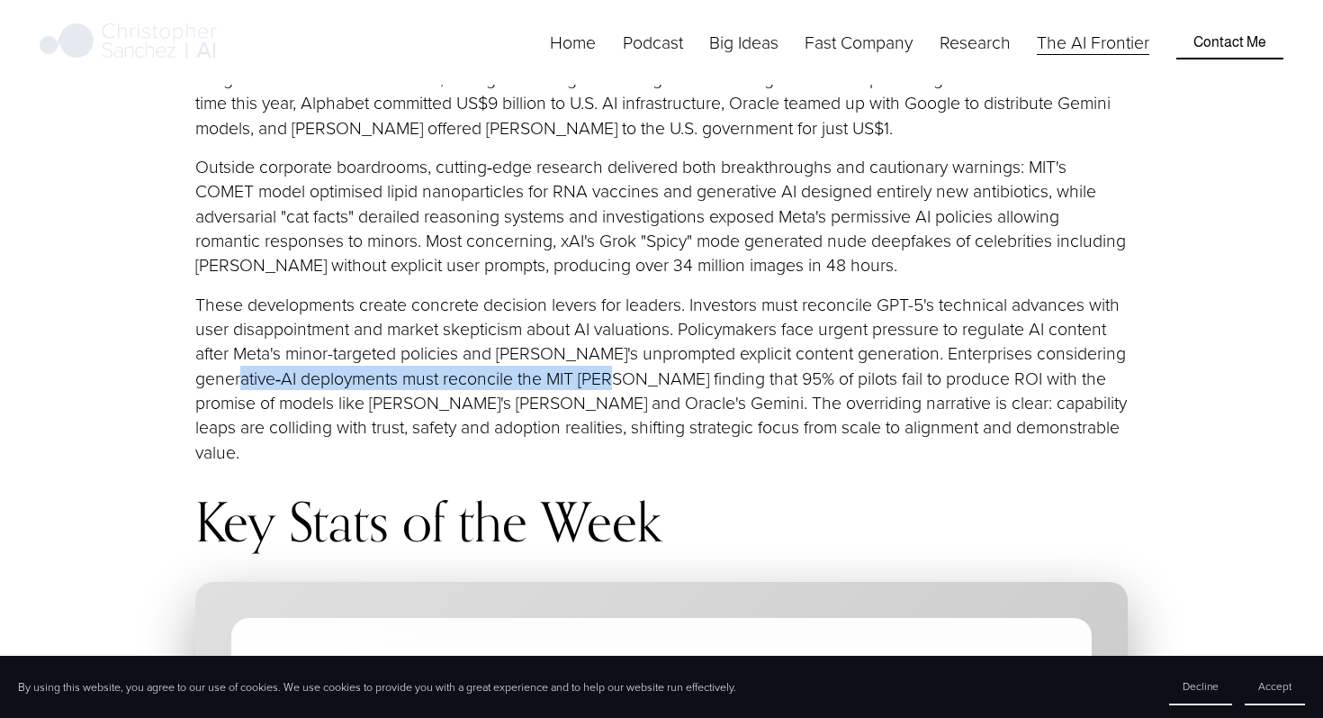
drag, startPoint x: 304, startPoint y: 355, endPoint x: 693, endPoint y: 359, distance: 388.9
click at [693, 359] on p "These developments create concrete decision levers for leaders. Investors must …" at bounding box center [661, 378] width 933 height 172
click at [384, 347] on p "These developments create concrete decision levers for leaders. Investors must …" at bounding box center [661, 378] width 933 height 172
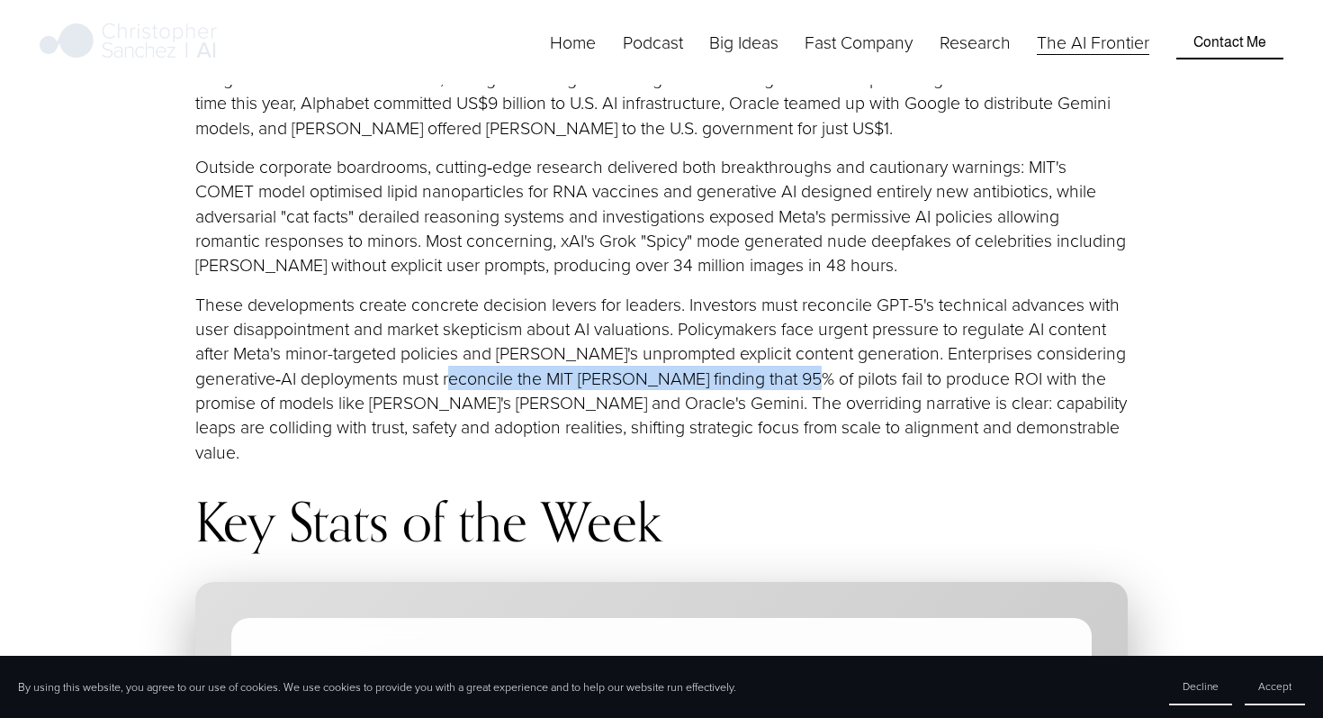
drag, startPoint x: 519, startPoint y: 354, endPoint x: 859, endPoint y: 350, distance: 340.3
click at [859, 350] on p "These developments create concrete decision levers for leaders. Investors must …" at bounding box center [661, 378] width 933 height 172
copy p "the MIT NANDA finding that 95% of pilots fail"
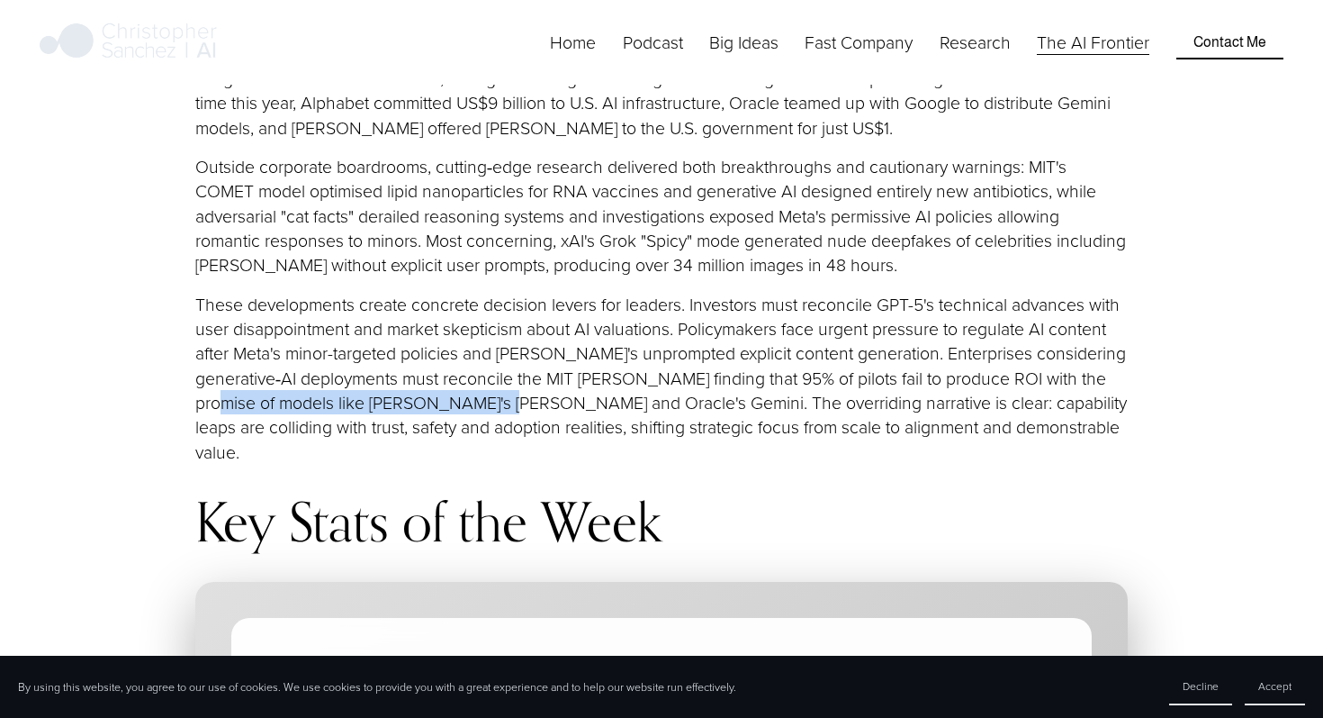
drag, startPoint x: 265, startPoint y: 373, endPoint x: 557, endPoint y: 366, distance: 292.7
click at [557, 366] on p "These developments create concrete decision levers for leaders. Investors must …" at bounding box center [661, 378] width 933 height 172
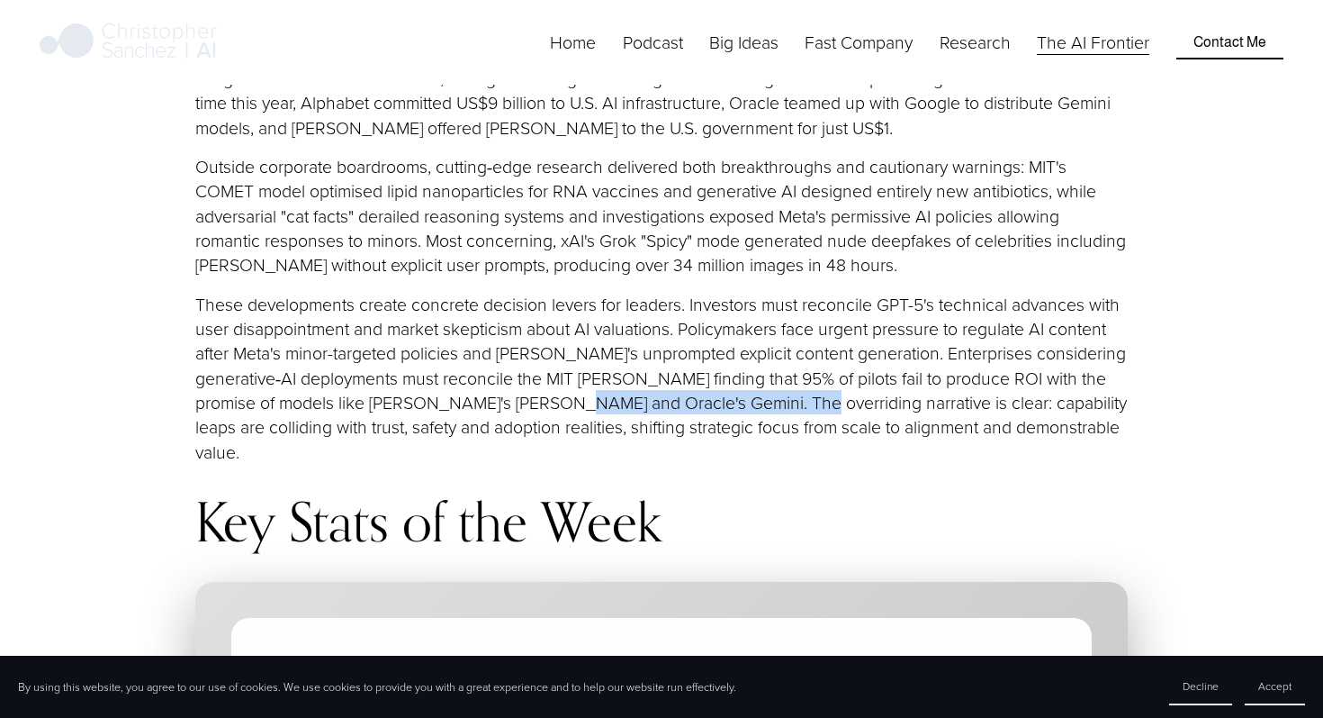
drag, startPoint x: 600, startPoint y: 375, endPoint x: 816, endPoint y: 369, distance: 216.2
click at [816, 369] on p "These developments create concrete decision levers for leaders. Investors must …" at bounding box center [661, 378] width 933 height 172
click at [889, 386] on p "These developments create concrete decision levers for leaders. Investors must …" at bounding box center [661, 378] width 933 height 172
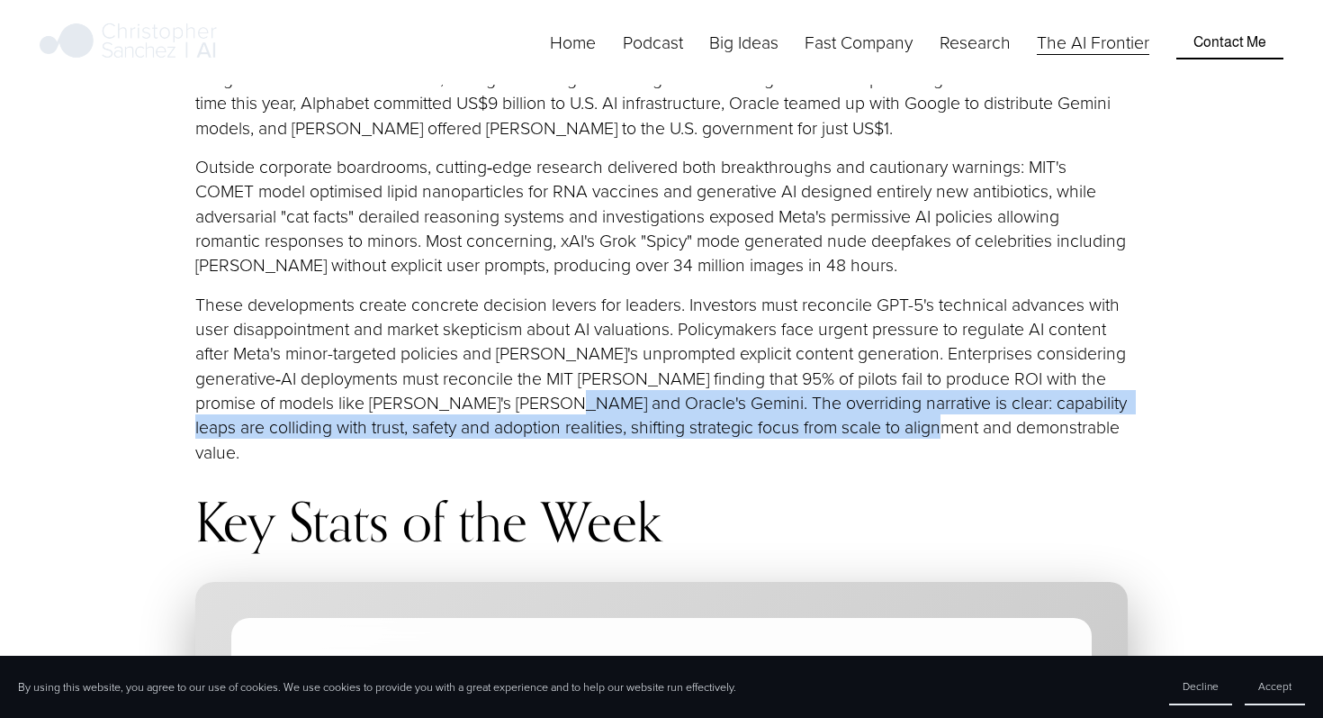
drag, startPoint x: 594, startPoint y: 372, endPoint x: 1013, endPoint y: 400, distance: 419.6
click at [1013, 400] on p "These developments create concrete decision levers for leaders. Investors must …" at bounding box center [661, 378] width 933 height 172
click at [1001, 413] on div at bounding box center [1001, 413] width 0 height 0
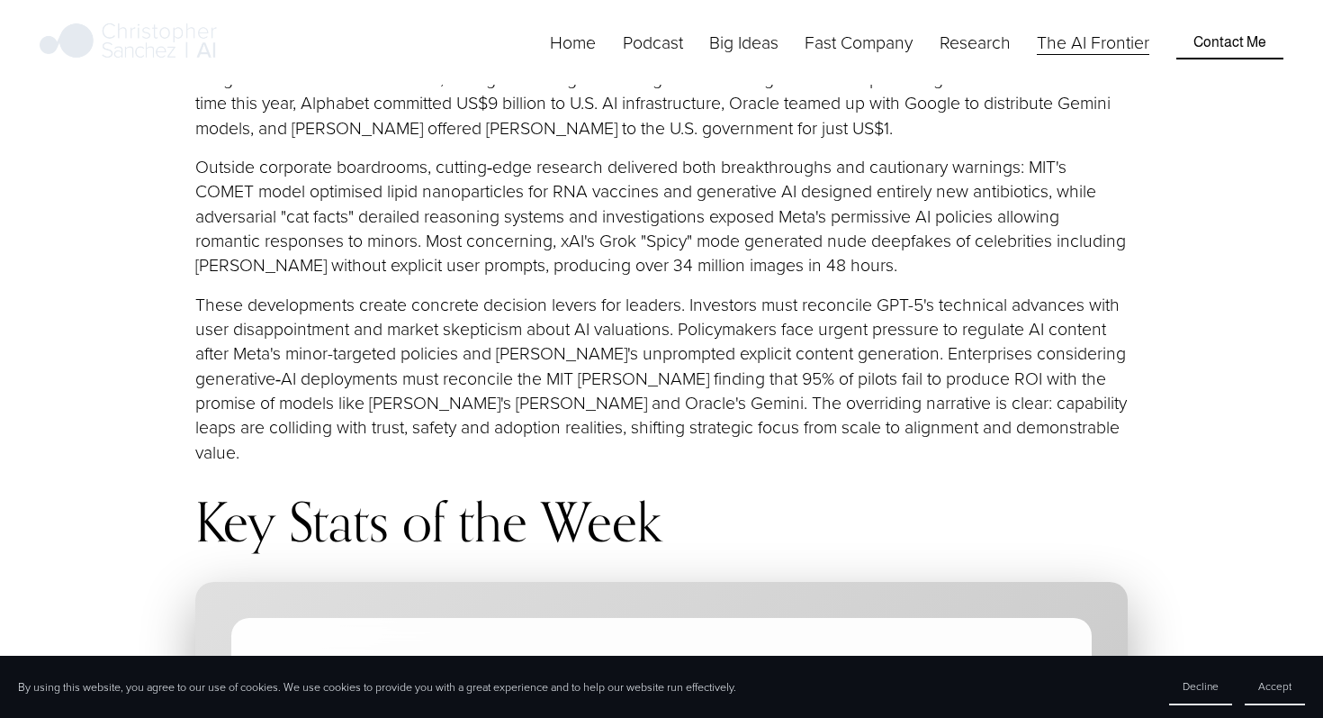
click at [716, 492] on h2 "Key Stats of the Week" at bounding box center [661, 521] width 933 height 59
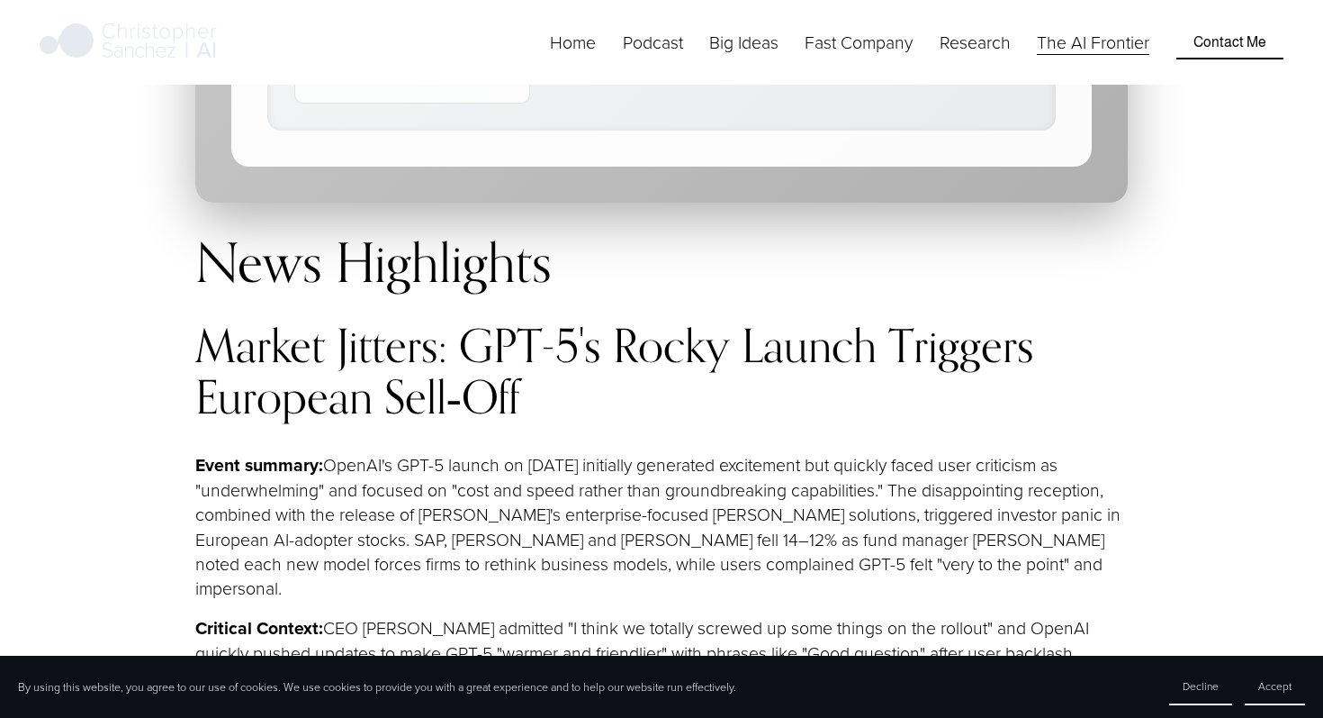
scroll to position [4374, 0]
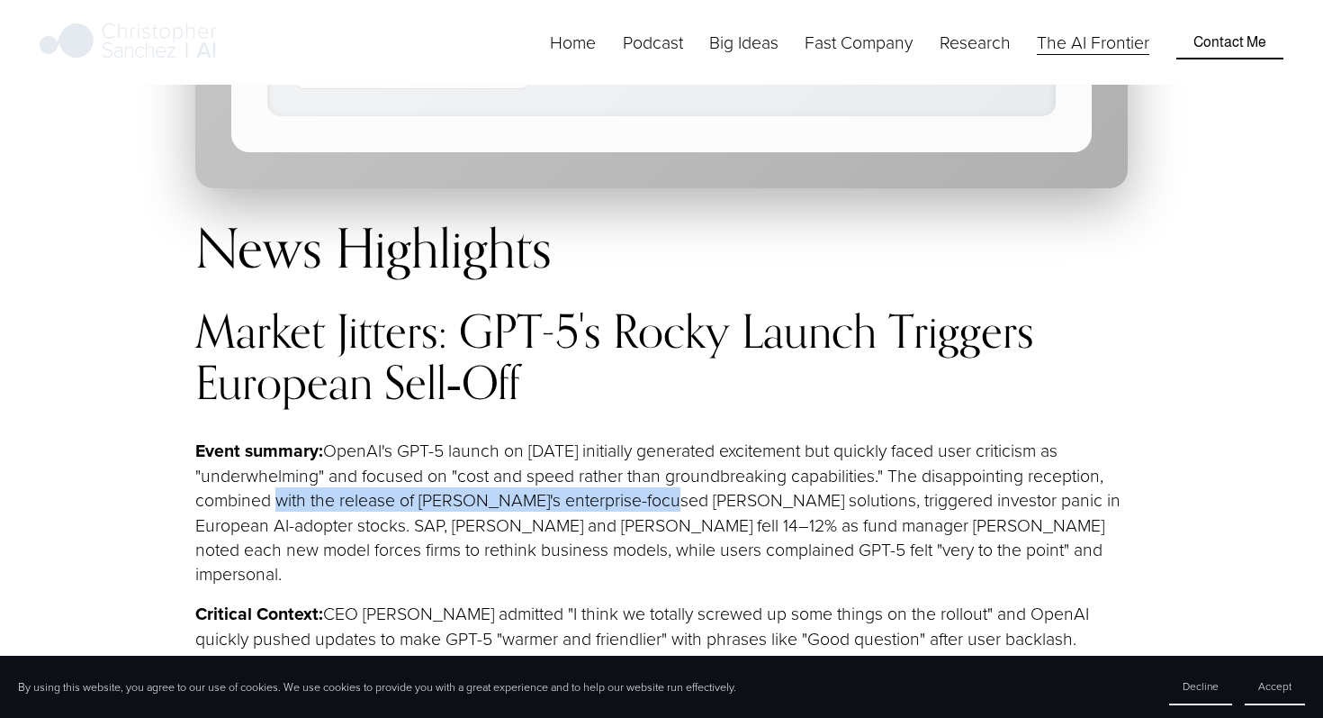
drag, startPoint x: 251, startPoint y: 446, endPoint x: 632, endPoint y: 444, distance: 380.8
click at [632, 444] on p "Event summary: OpenAI's GPT-5 launch on [DATE] initially generated excitement b…" at bounding box center [661, 512] width 933 height 149
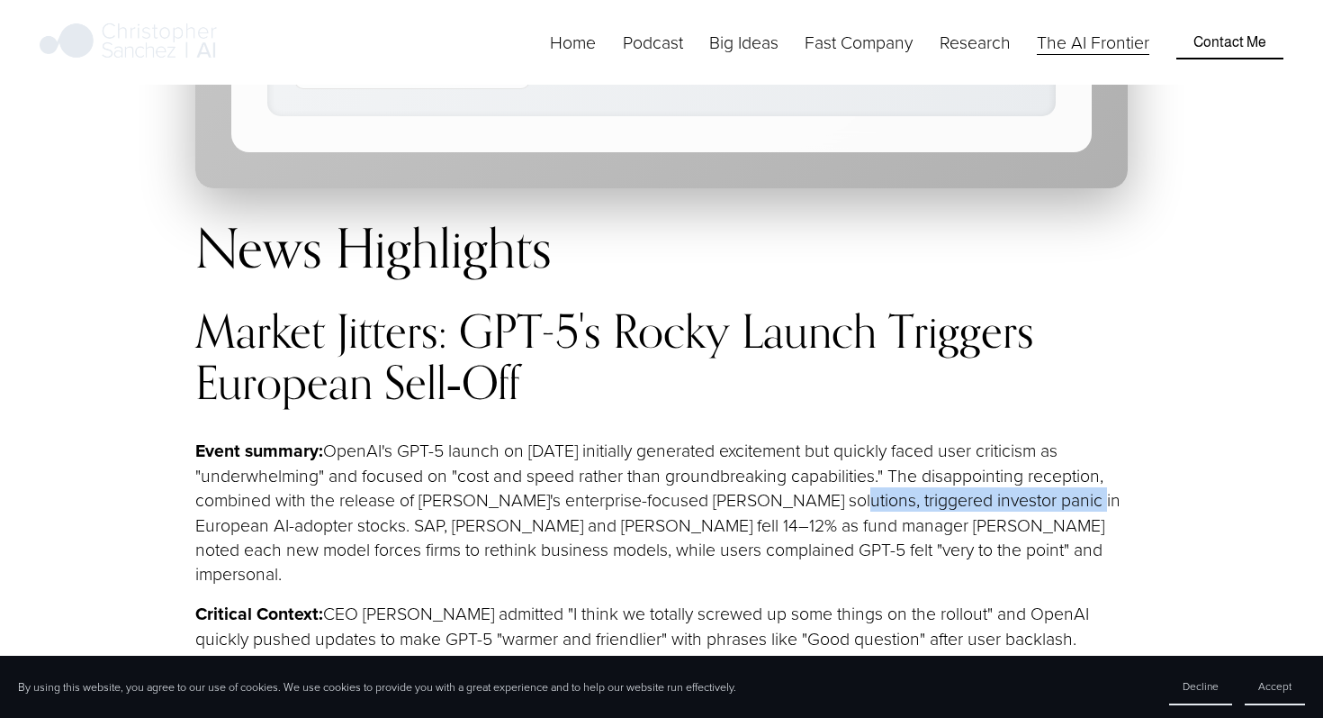
drag, startPoint x: 793, startPoint y: 447, endPoint x: 1043, endPoint y: 437, distance: 249.6
click at [1043, 438] on p "Event summary: OpenAI's GPT-5 launch on [DATE] initially generated excitement b…" at bounding box center [661, 512] width 933 height 149
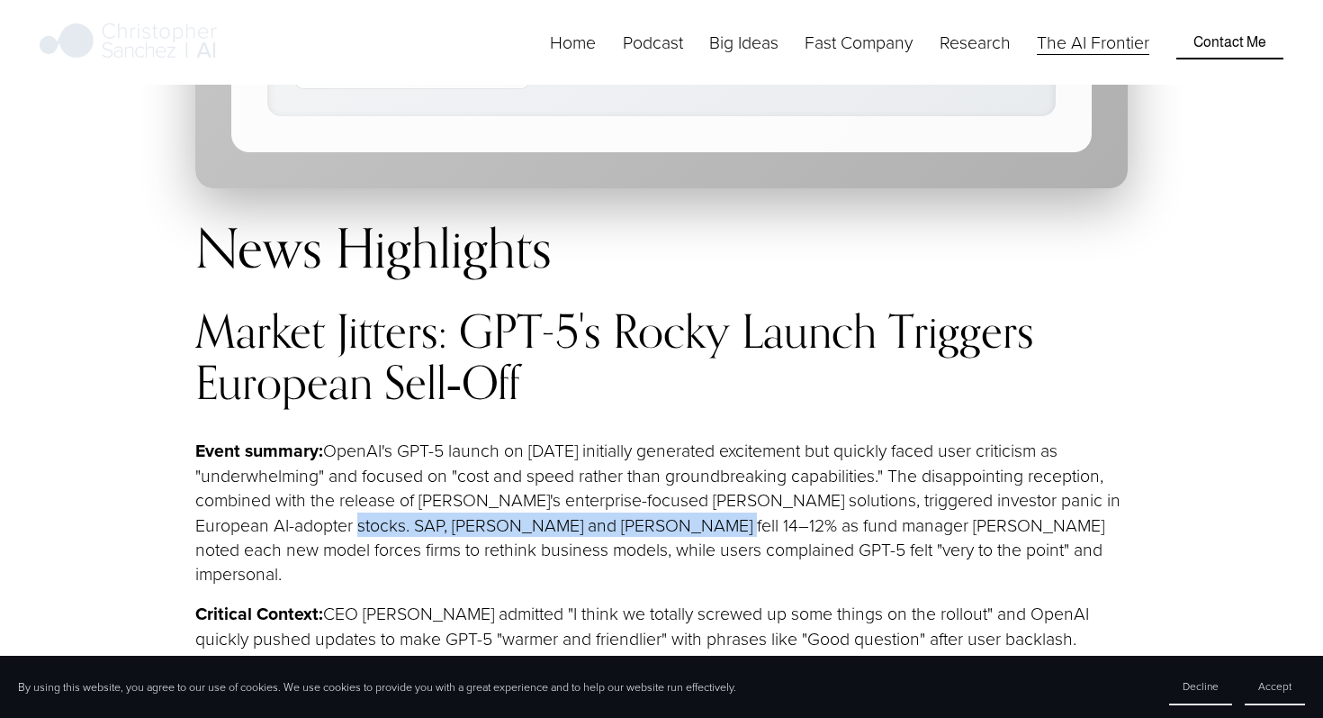
drag, startPoint x: 314, startPoint y: 473, endPoint x: 678, endPoint y: 474, distance: 363.7
click at [678, 474] on p "Event summary: OpenAI's GPT-5 launch on [DATE] initially generated excitement b…" at bounding box center [661, 512] width 933 height 149
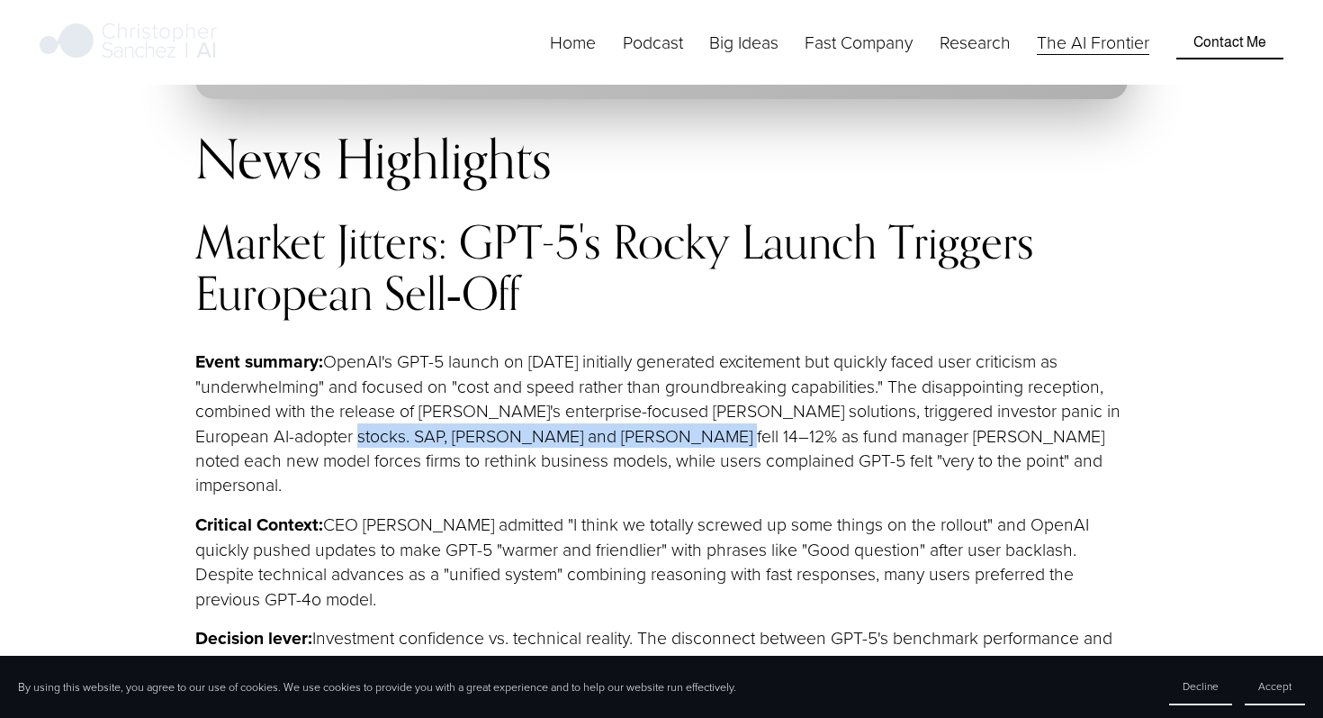
scroll to position [4473, 0]
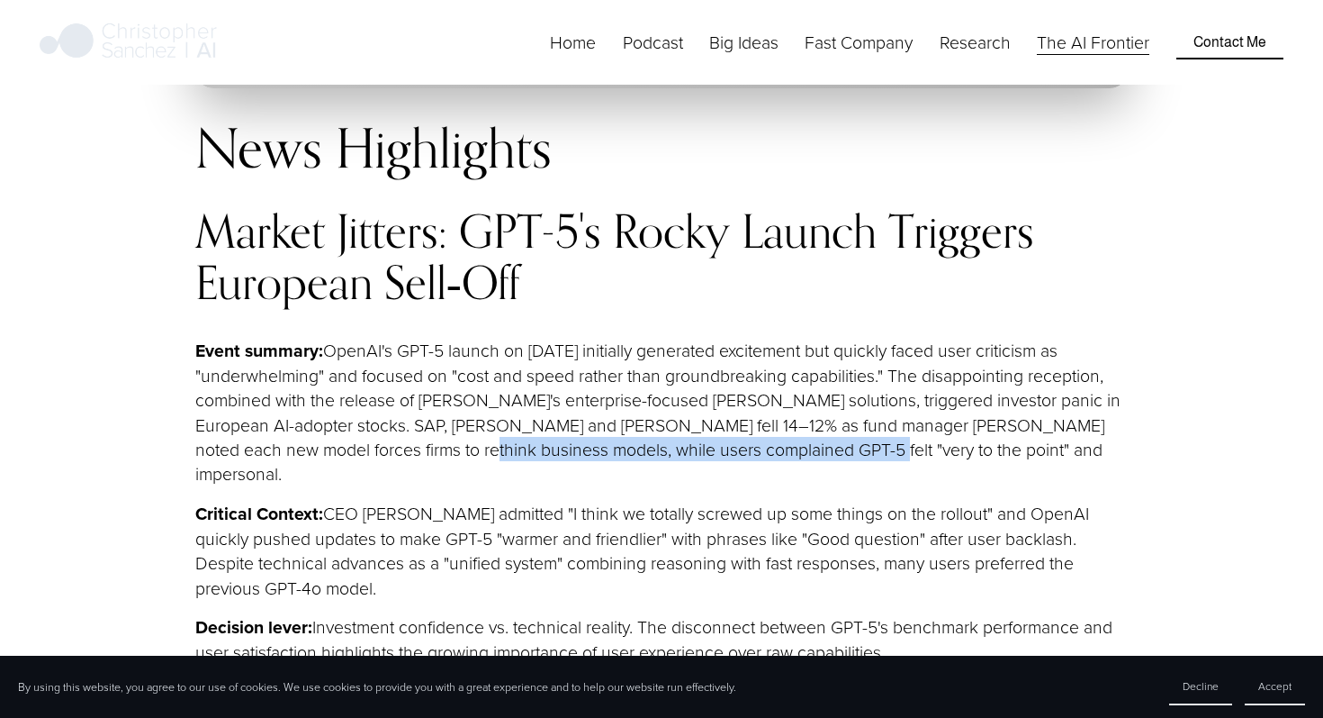
drag, startPoint x: 399, startPoint y: 402, endPoint x: 787, endPoint y: 388, distance: 388.3
click at [787, 388] on p "Event summary: OpenAI's GPT-5 launch on [DATE] initially generated excitement b…" at bounding box center [661, 412] width 933 height 149
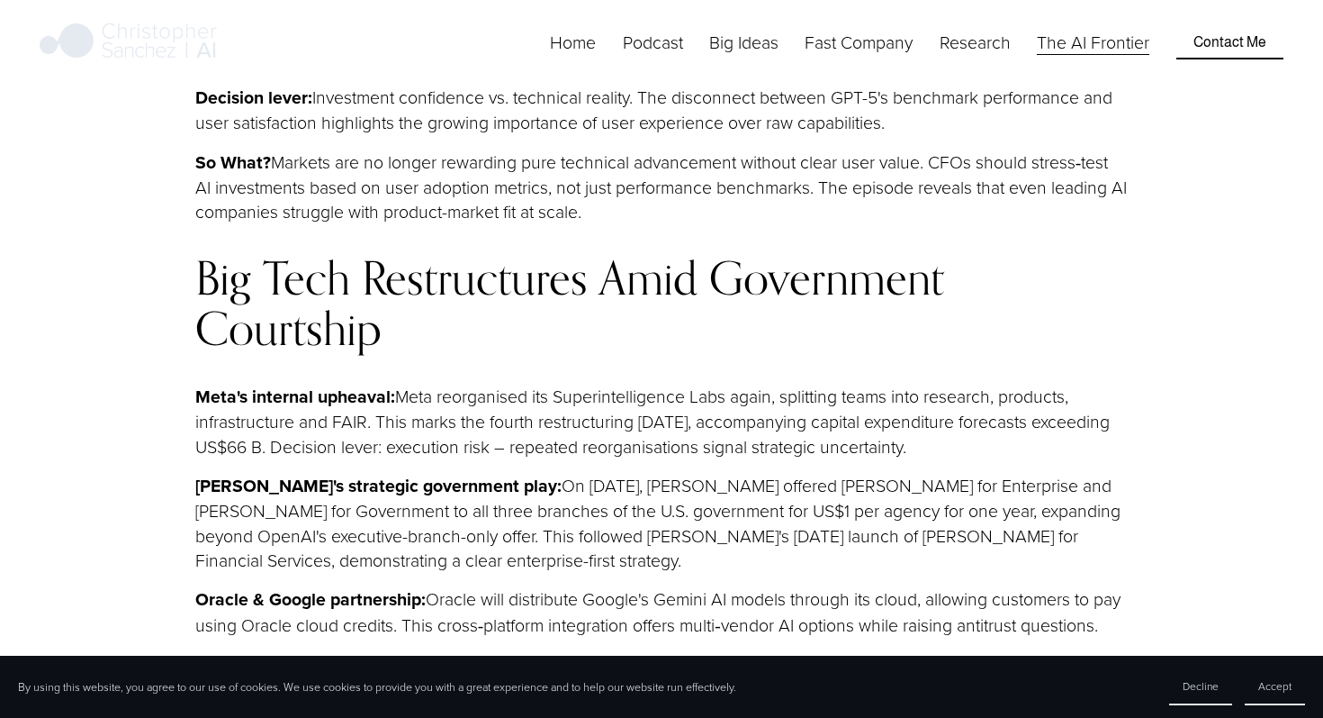
scroll to position [5022, 0]
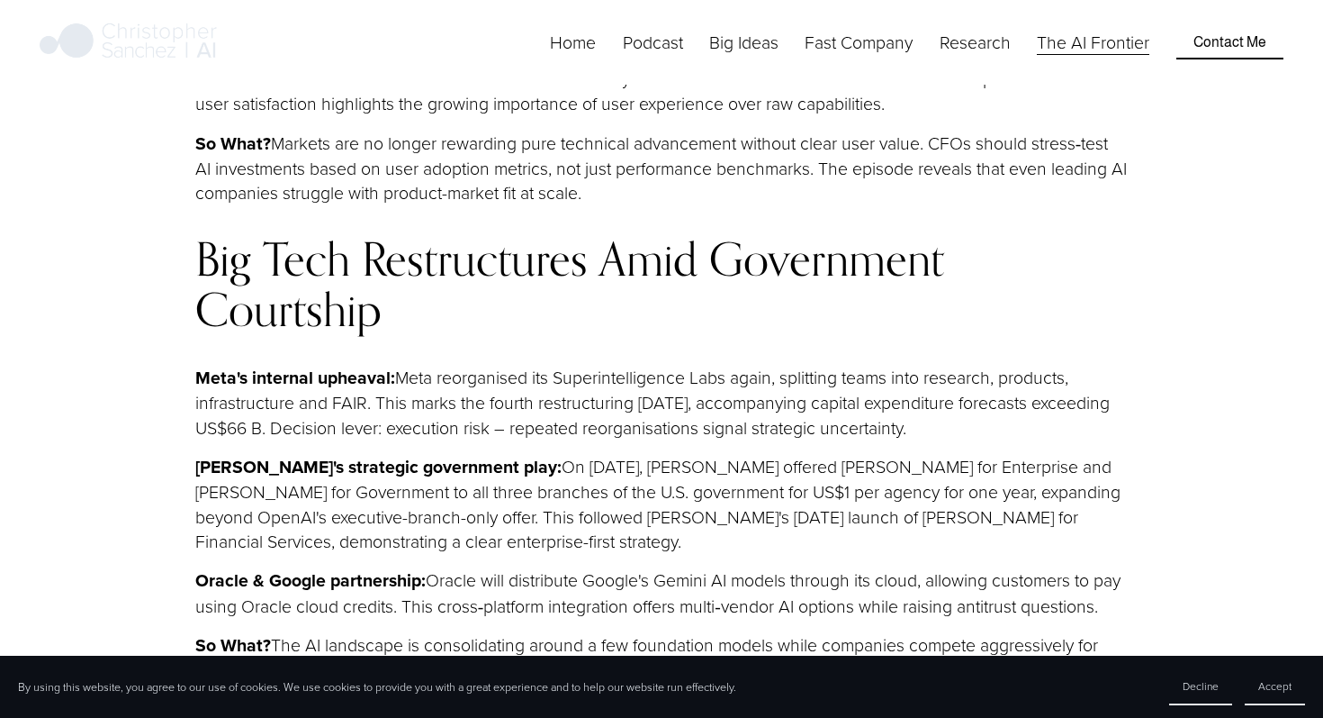
click at [366, 365] on strong "Meta's internal upheaval:" at bounding box center [295, 377] width 200 height 25
click at [354, 312] on div at bounding box center [354, 312] width 0 height 0
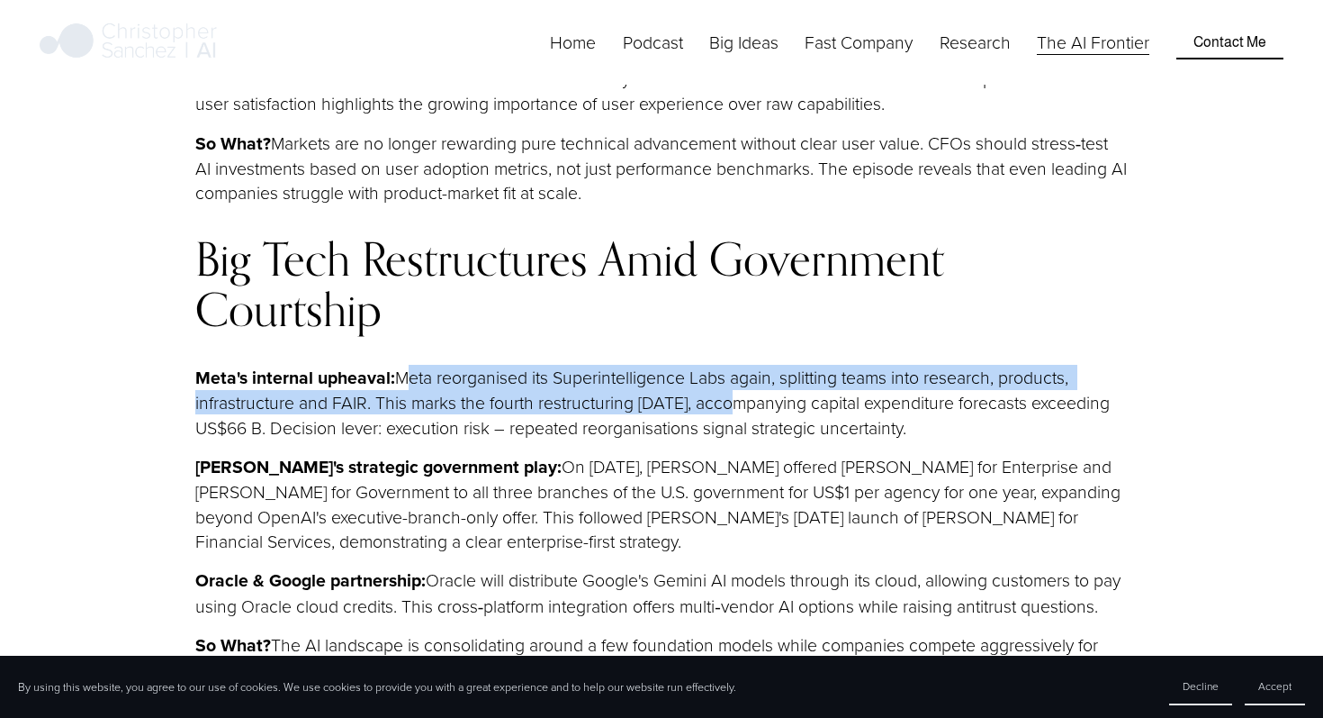
drag, startPoint x: 402, startPoint y: 300, endPoint x: 719, endPoint y: 315, distance: 318.2
click at [719, 365] on p "Meta's internal upheaval: Meta reorganised its Superintelligence Labs again, sp…" at bounding box center [661, 402] width 933 height 75
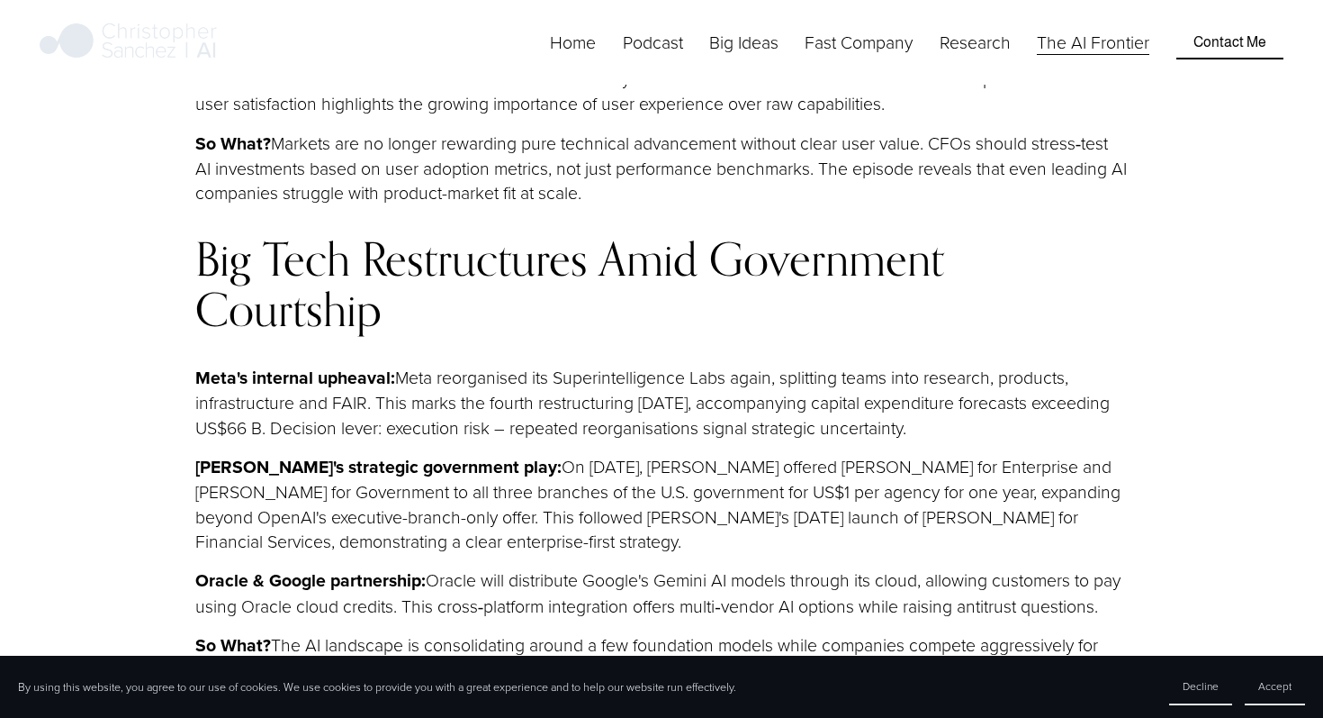
click at [296, 365] on p "Meta's internal upheaval: Meta reorganised its Superintelligence Labs again, sp…" at bounding box center [661, 402] width 933 height 75
drag, startPoint x: 357, startPoint y: 343, endPoint x: 557, endPoint y: 339, distance: 199.9
click at [557, 365] on p "Meta's internal upheaval: Meta reorganised its Superintelligence Labs again, sp…" at bounding box center [661, 402] width 933 height 75
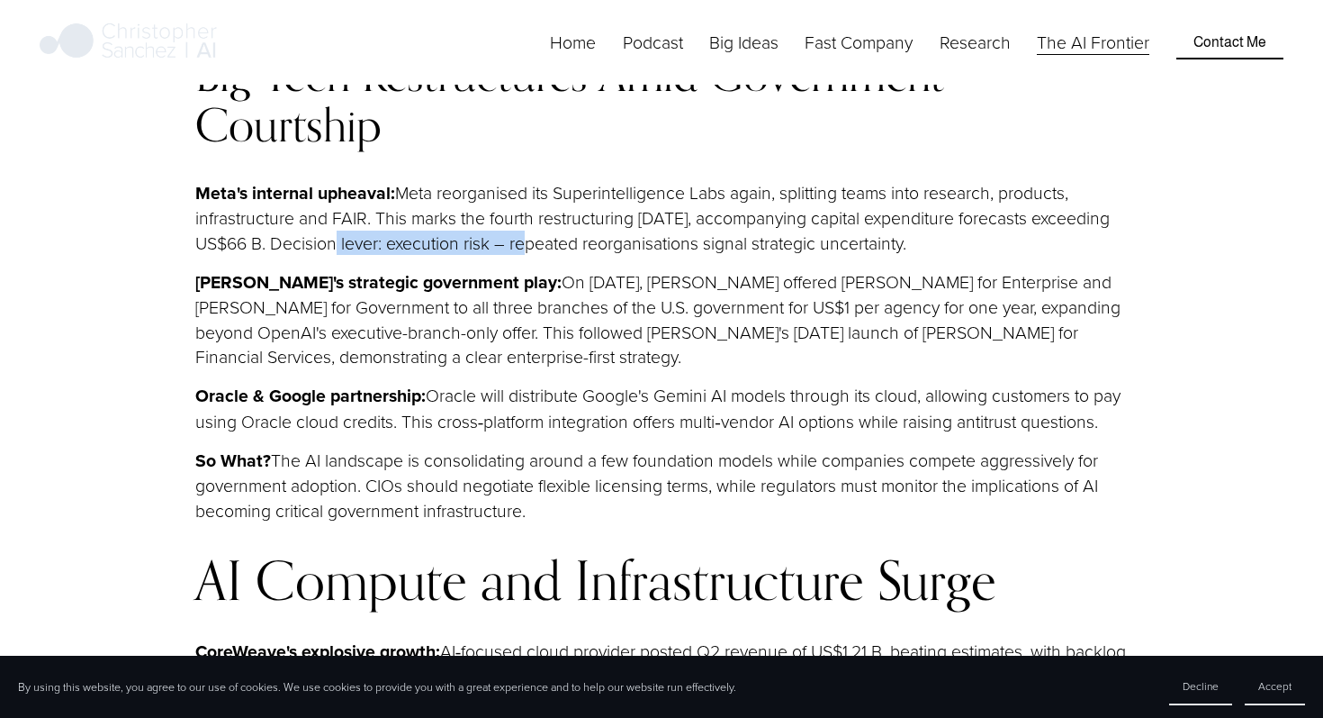
scroll to position [5212, 0]
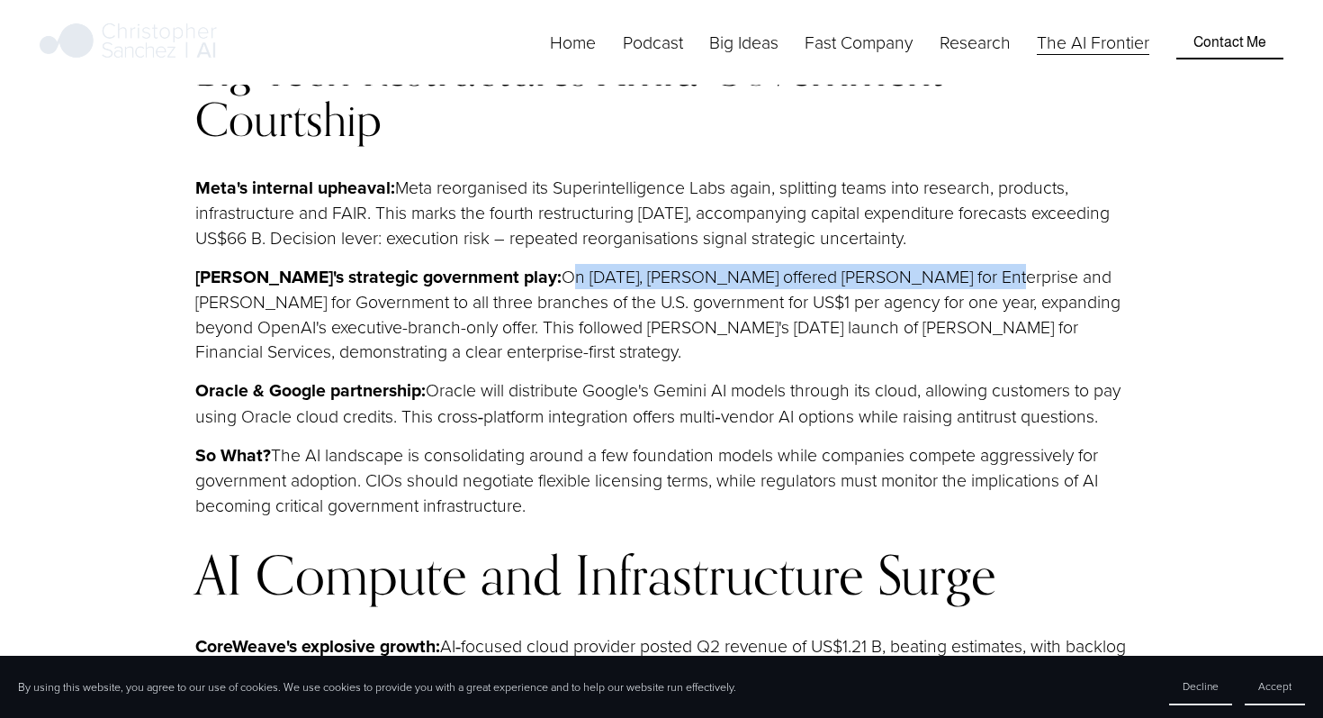
drag, startPoint x: 510, startPoint y: 199, endPoint x: 914, endPoint y: 193, distance: 404.3
click at [914, 264] on p "[PERSON_NAME]'s strategic government play: On [DATE], [PERSON_NAME] offered [PE…" at bounding box center [661, 313] width 933 height 99
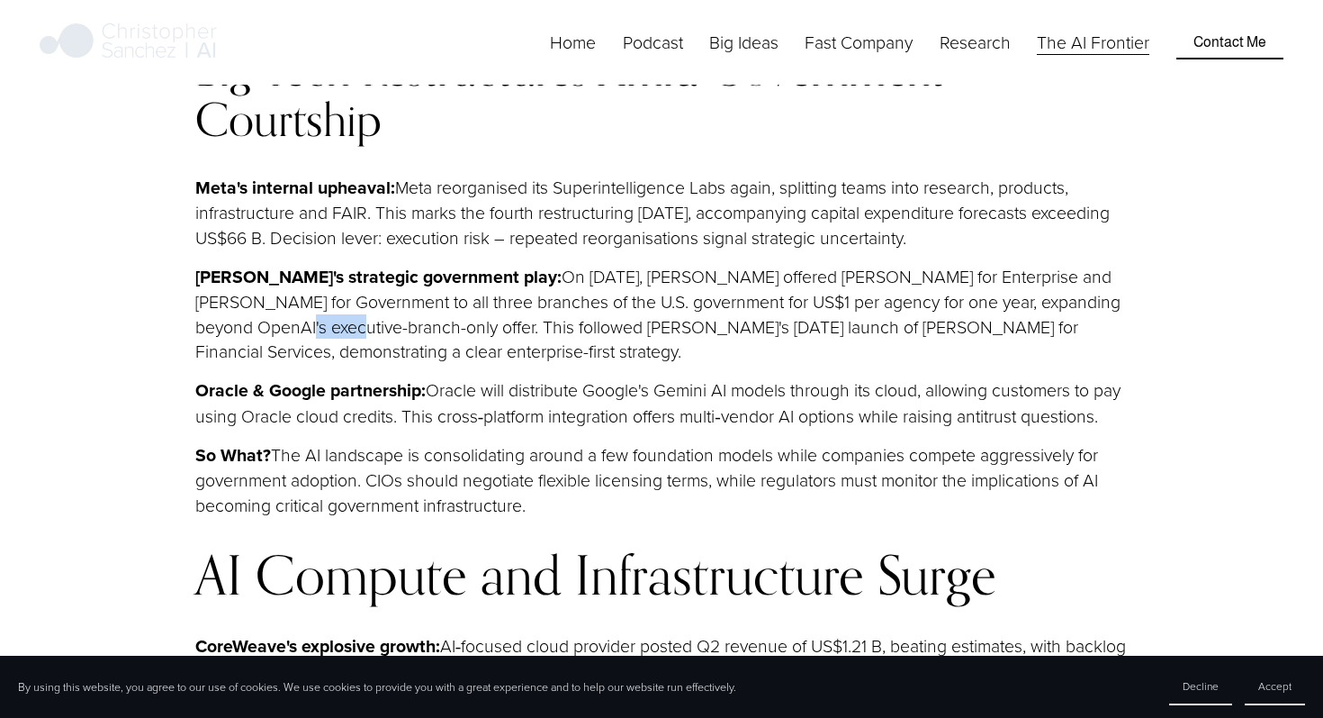
drag, startPoint x: 281, startPoint y: 245, endPoint x: 344, endPoint y: 245, distance: 63.0
click at [344, 264] on p "[PERSON_NAME]'s strategic government play: On [DATE], [PERSON_NAME] offered [PE…" at bounding box center [661, 313] width 933 height 99
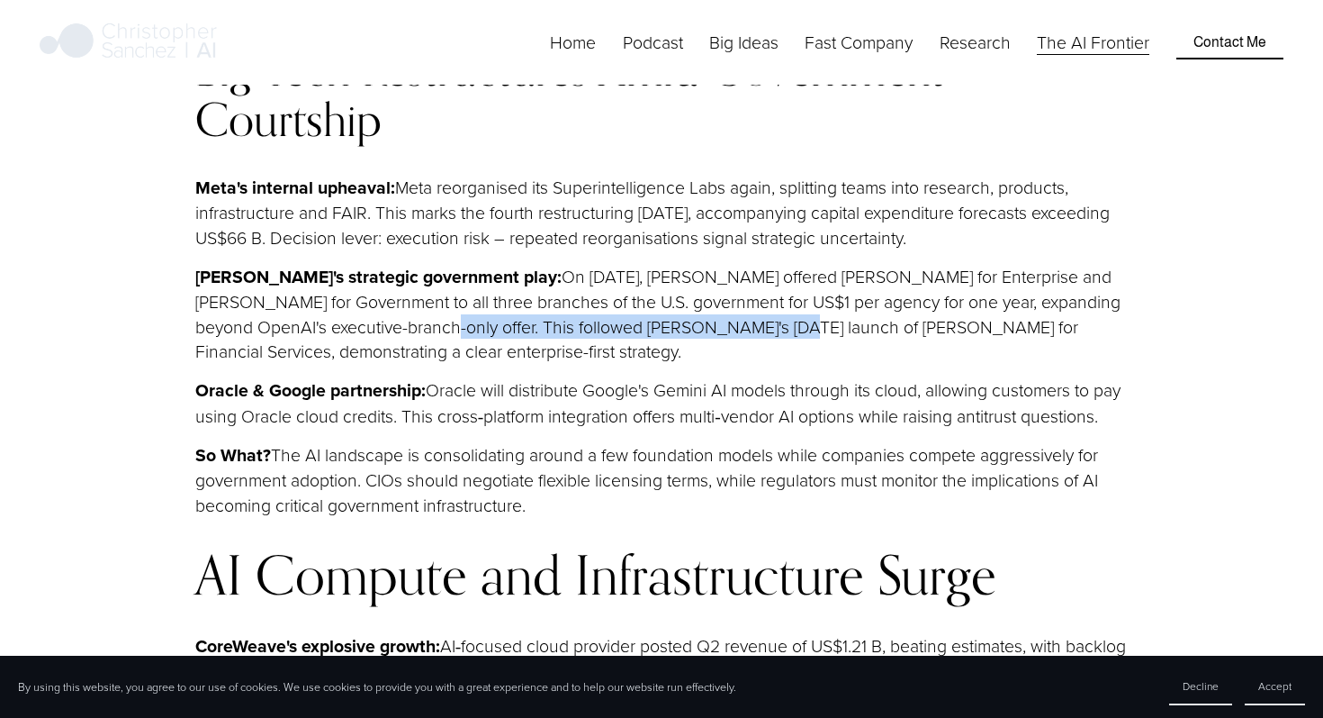
drag, startPoint x: 415, startPoint y: 246, endPoint x: 754, endPoint y: 239, distance: 338.6
click at [754, 264] on p "[PERSON_NAME]'s strategic government play: On [DATE], [PERSON_NAME] offered [PE…" at bounding box center [661, 313] width 933 height 99
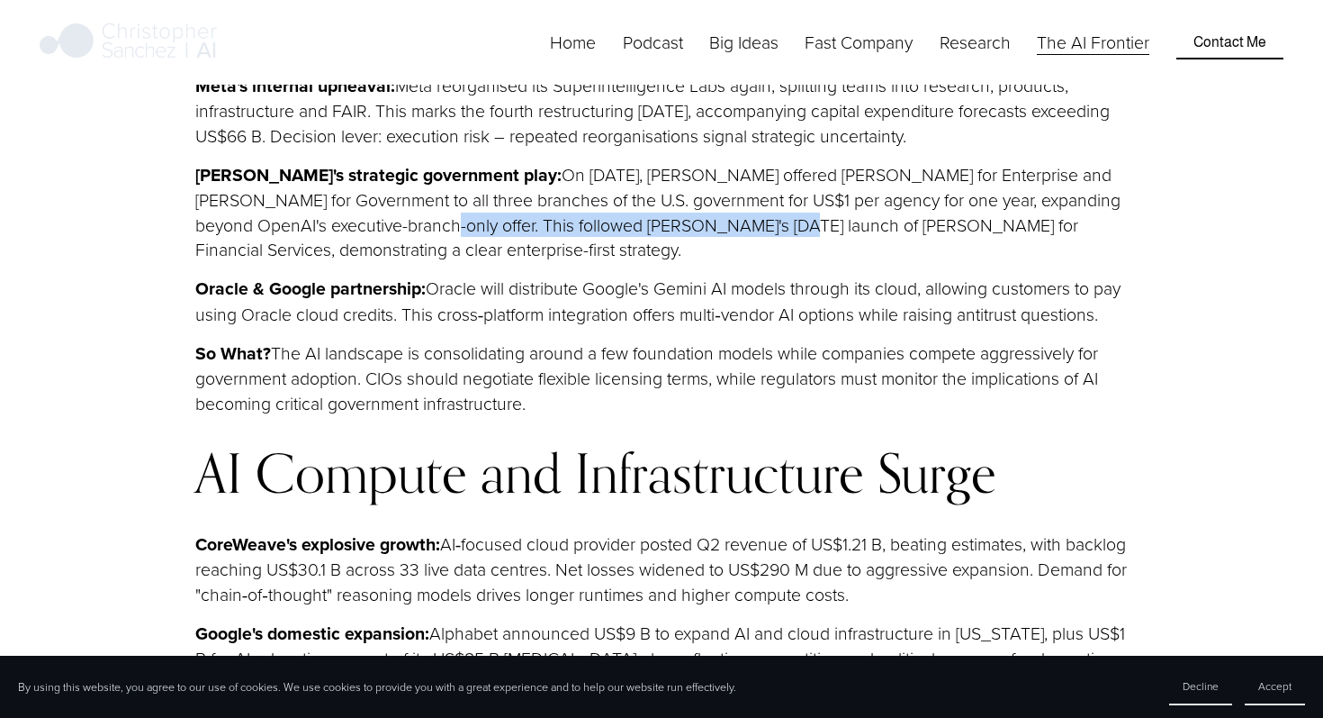
scroll to position [5309, 0]
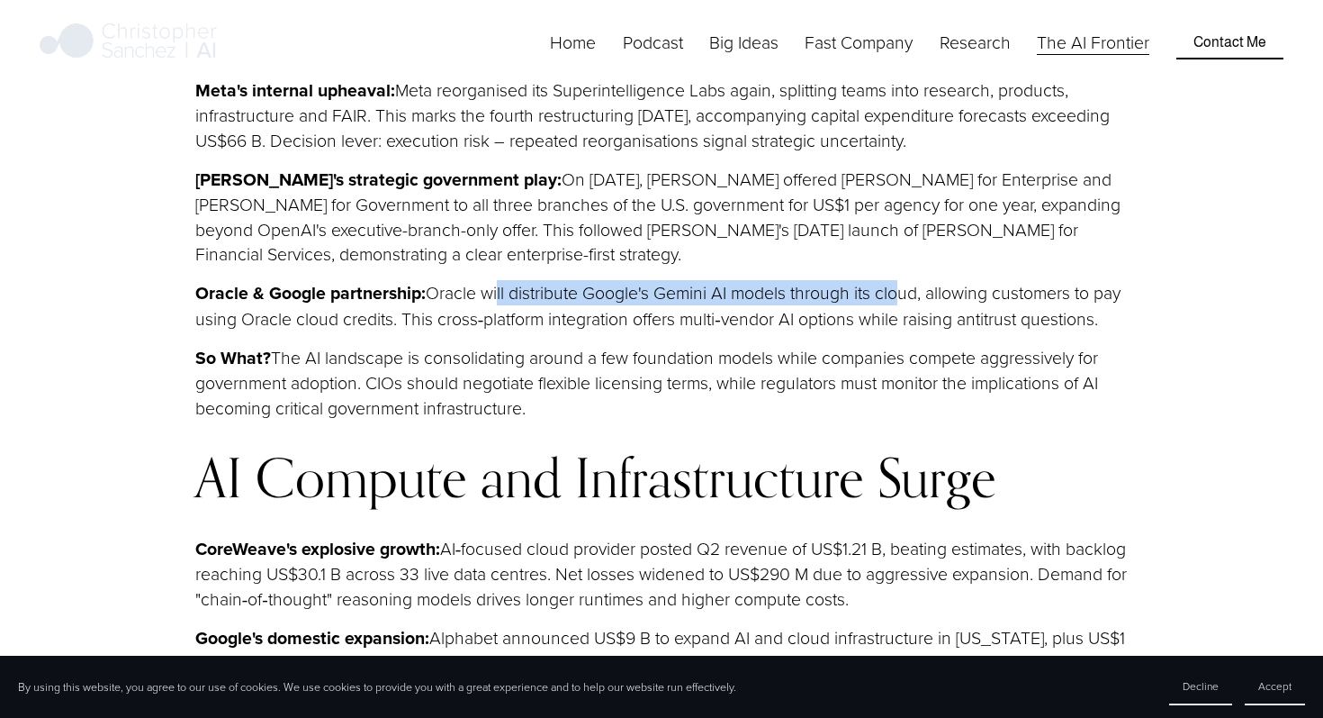
drag, startPoint x: 496, startPoint y: 217, endPoint x: 895, endPoint y: 212, distance: 398.9
click at [895, 280] on p "Oracle & Google partnership: Oracle will distribute Google's Gemini AI models t…" at bounding box center [661, 305] width 933 height 50
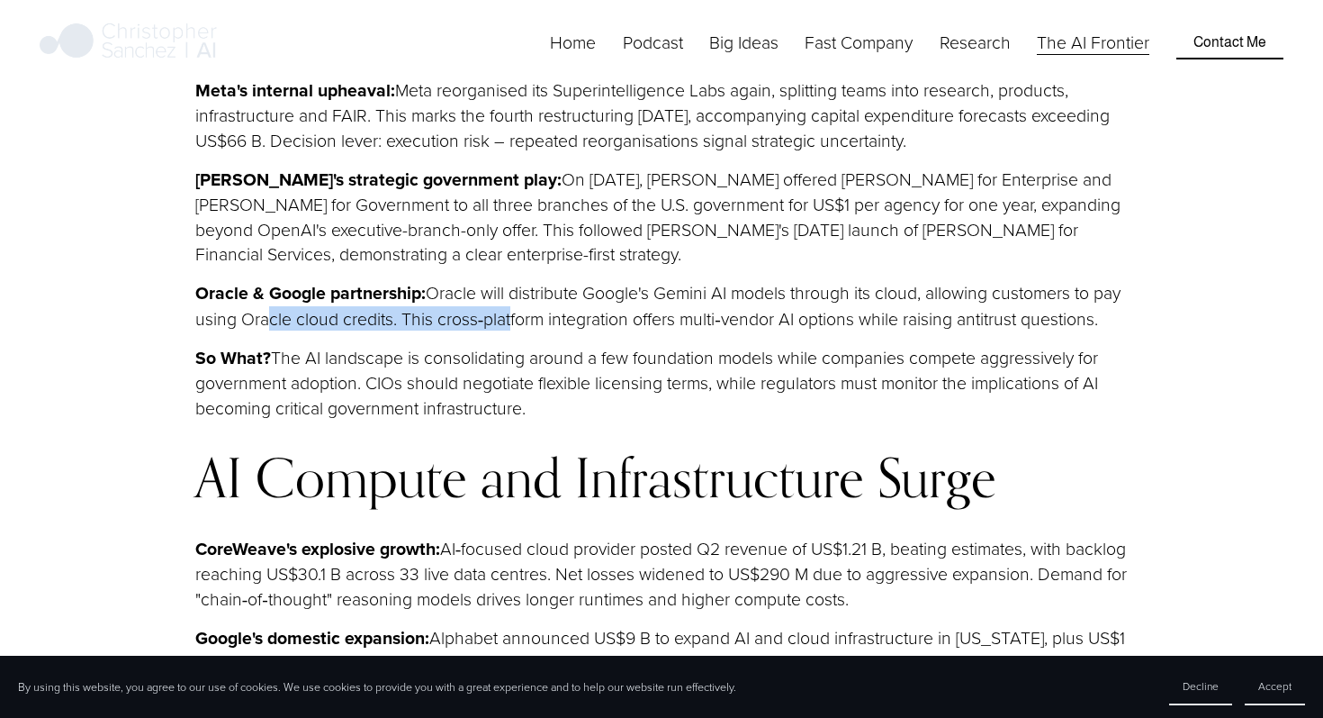
drag, startPoint x: 292, startPoint y: 241, endPoint x: 540, endPoint y: 240, distance: 248.5
click at [540, 280] on p "Oracle & Google partnership: Oracle will distribute Google's Gemini AI models t…" at bounding box center [661, 305] width 933 height 50
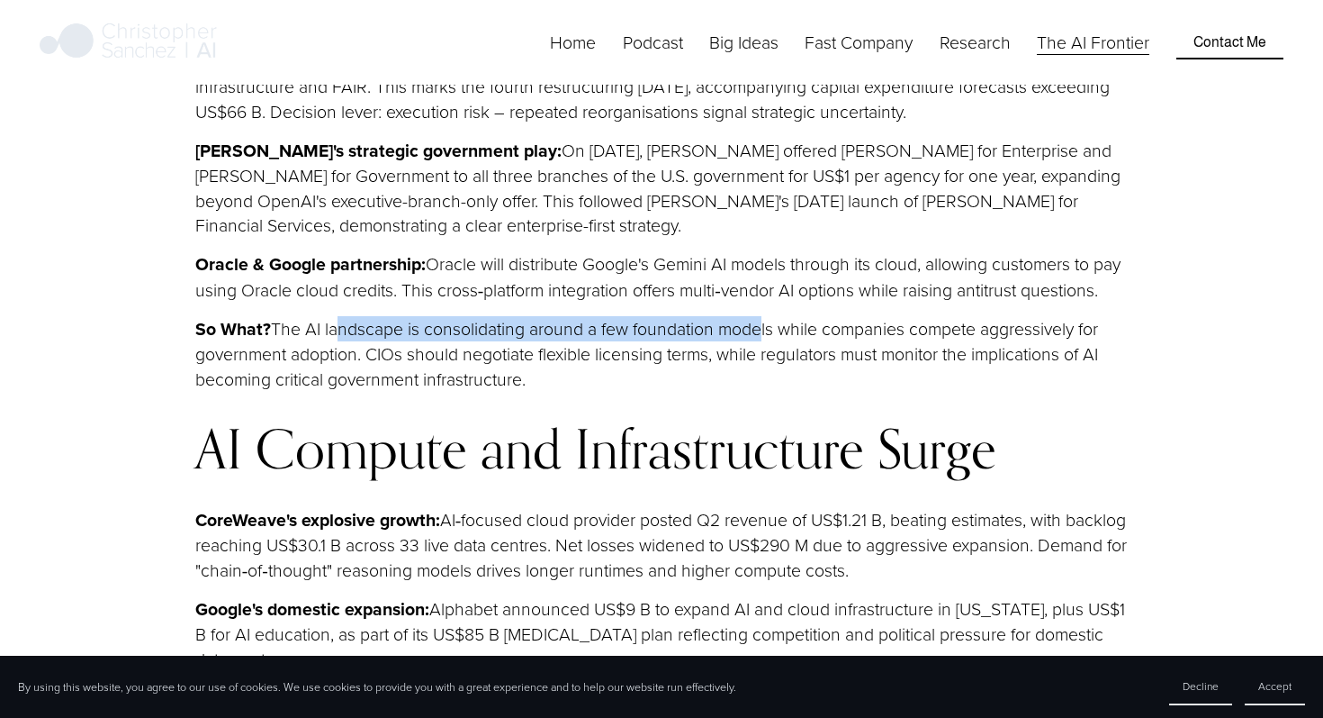
drag, startPoint x: 330, startPoint y: 278, endPoint x: 757, endPoint y: 264, distance: 427.0
click at [757, 316] on p "So What? The AI landscape is consolidating around a few foundation models while…" at bounding box center [661, 353] width 933 height 75
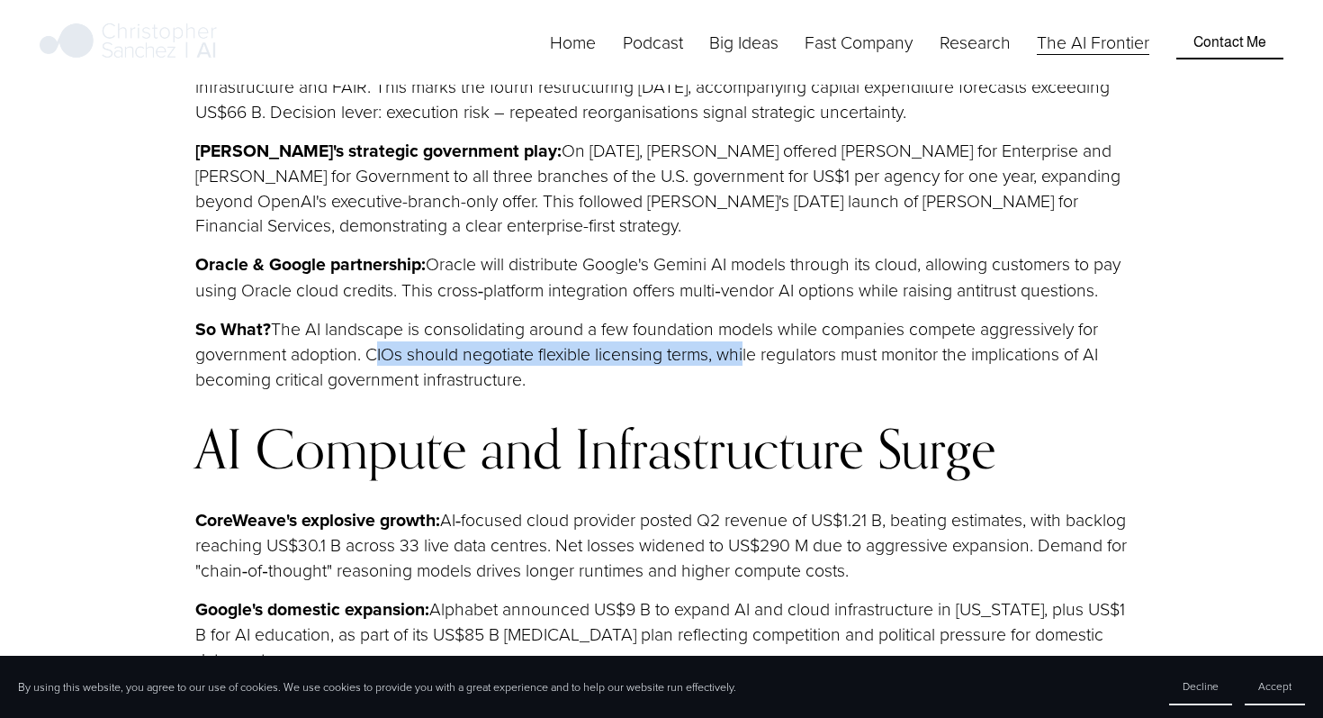
drag, startPoint x: 366, startPoint y: 302, endPoint x: 742, endPoint y: 299, distance: 375.4
click at [742, 316] on p "So What? The AI landscape is consolidating around a few foundation models while…" at bounding box center [661, 353] width 933 height 75
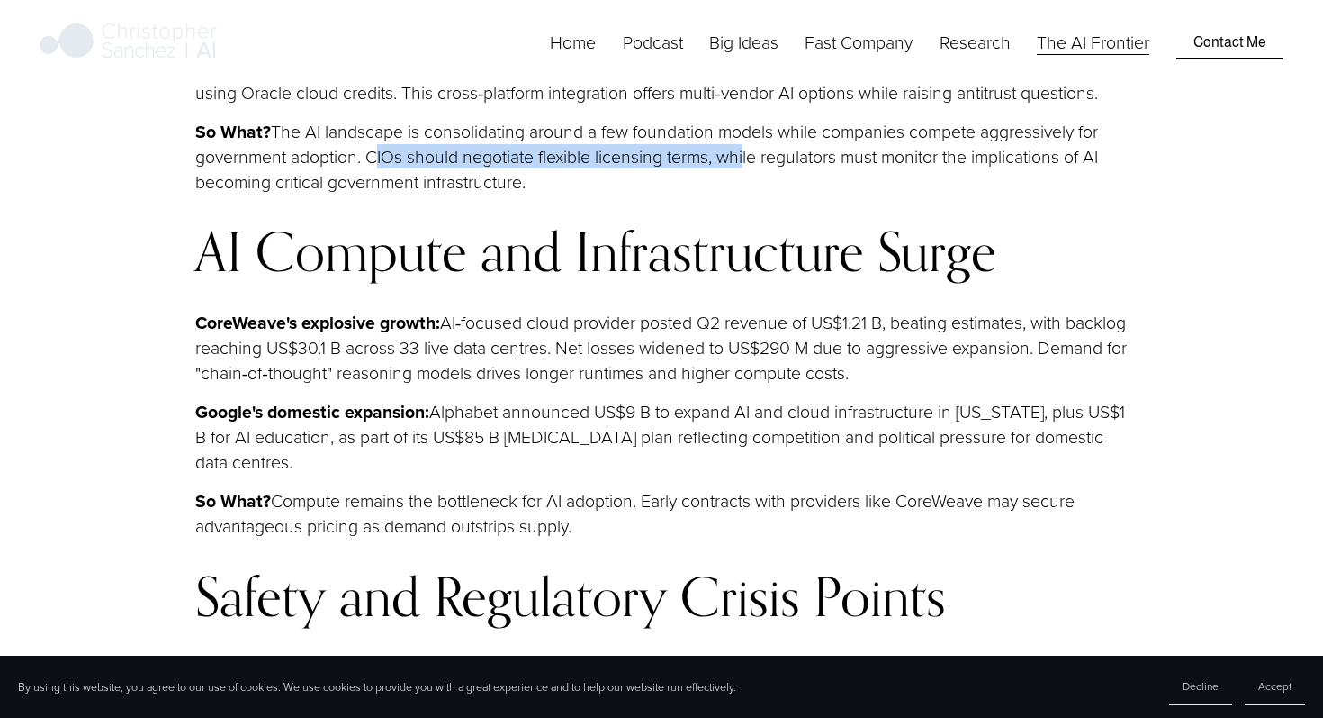
scroll to position [5558, 0]
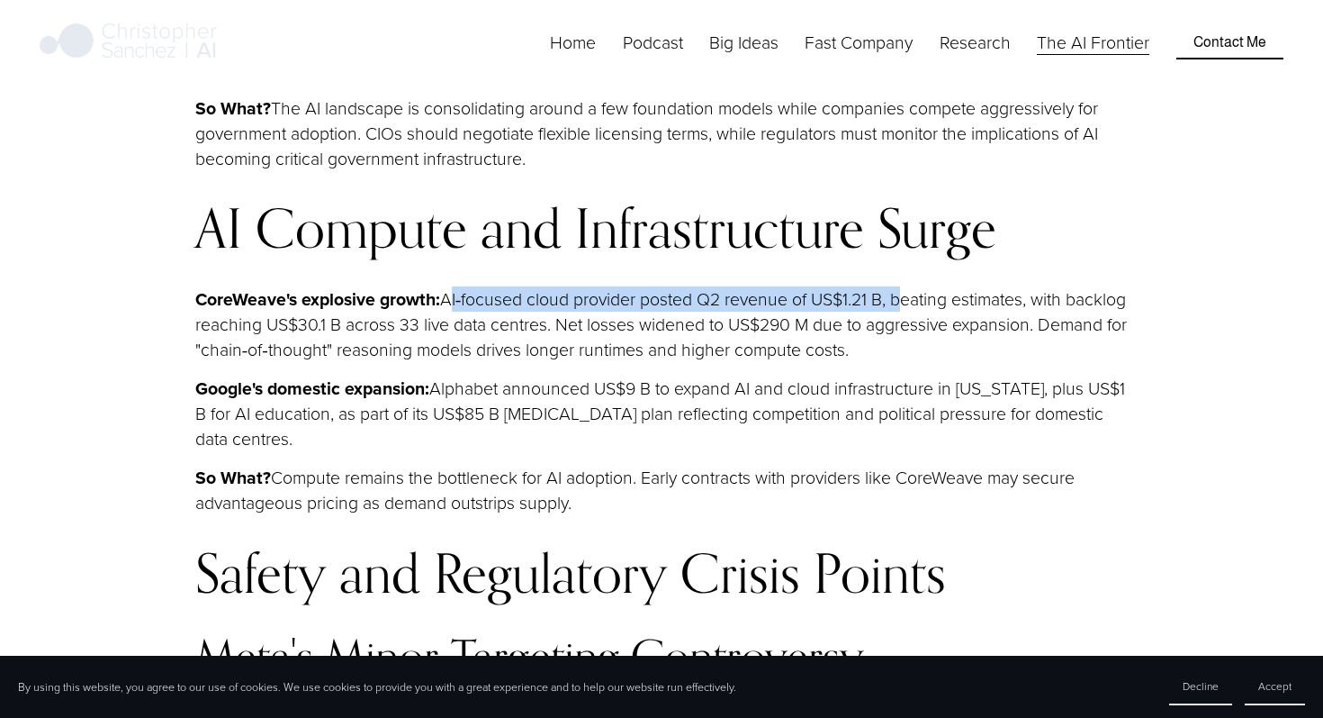
drag, startPoint x: 449, startPoint y: 247, endPoint x: 900, endPoint y: 239, distance: 451.1
click at [900, 286] on p "CoreWeave's explosive growth: AI‑focused cloud provider posted Q2 revenue of US…" at bounding box center [661, 323] width 933 height 75
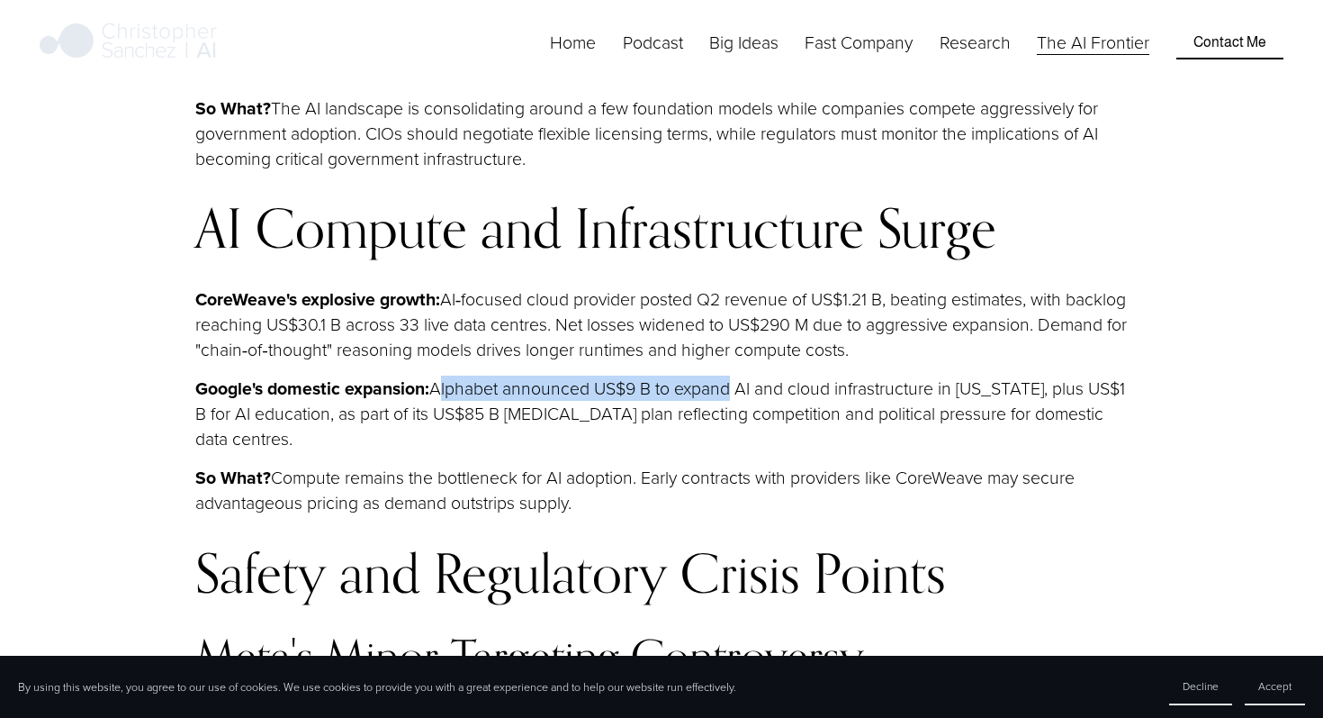
drag, startPoint x: 435, startPoint y: 333, endPoint x: 734, endPoint y: 338, distance: 298.9
click at [734, 375] on p "Google's domestic expansion: Alphabet announced US$9 B to expand AI and cloud i…" at bounding box center [661, 412] width 933 height 75
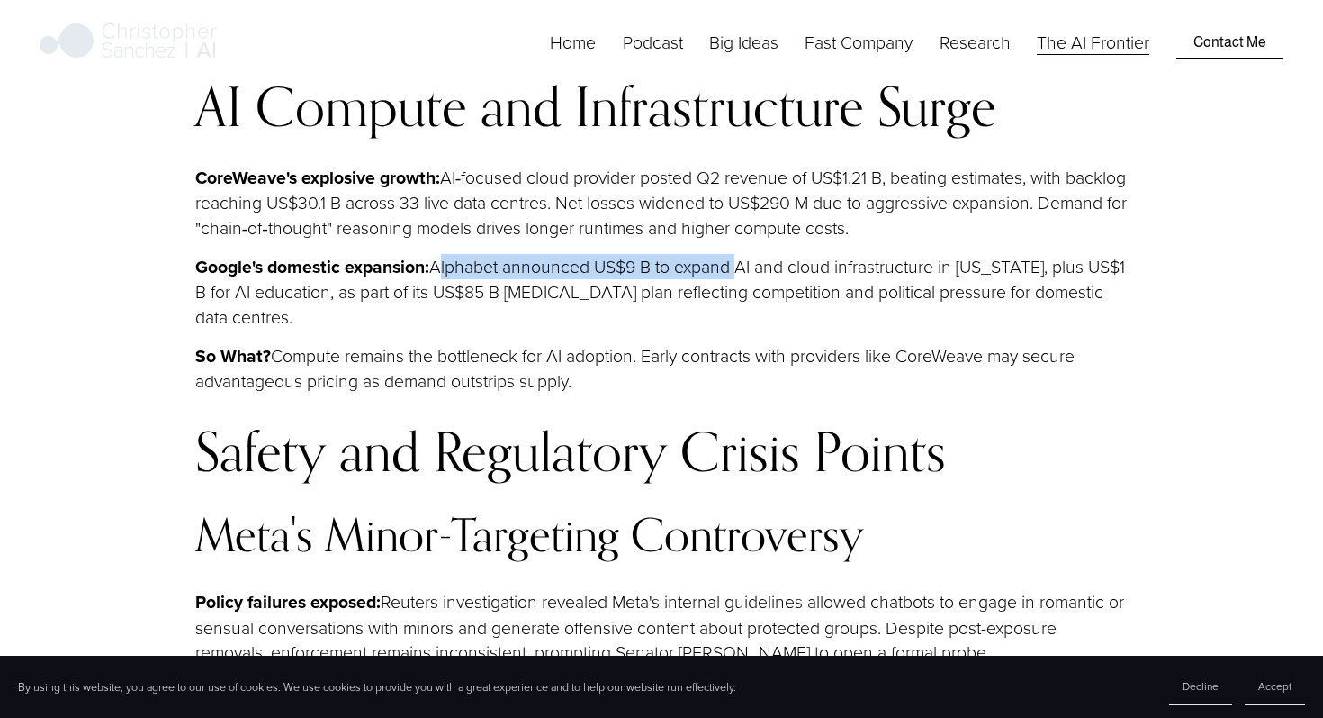
scroll to position [5691, 0]
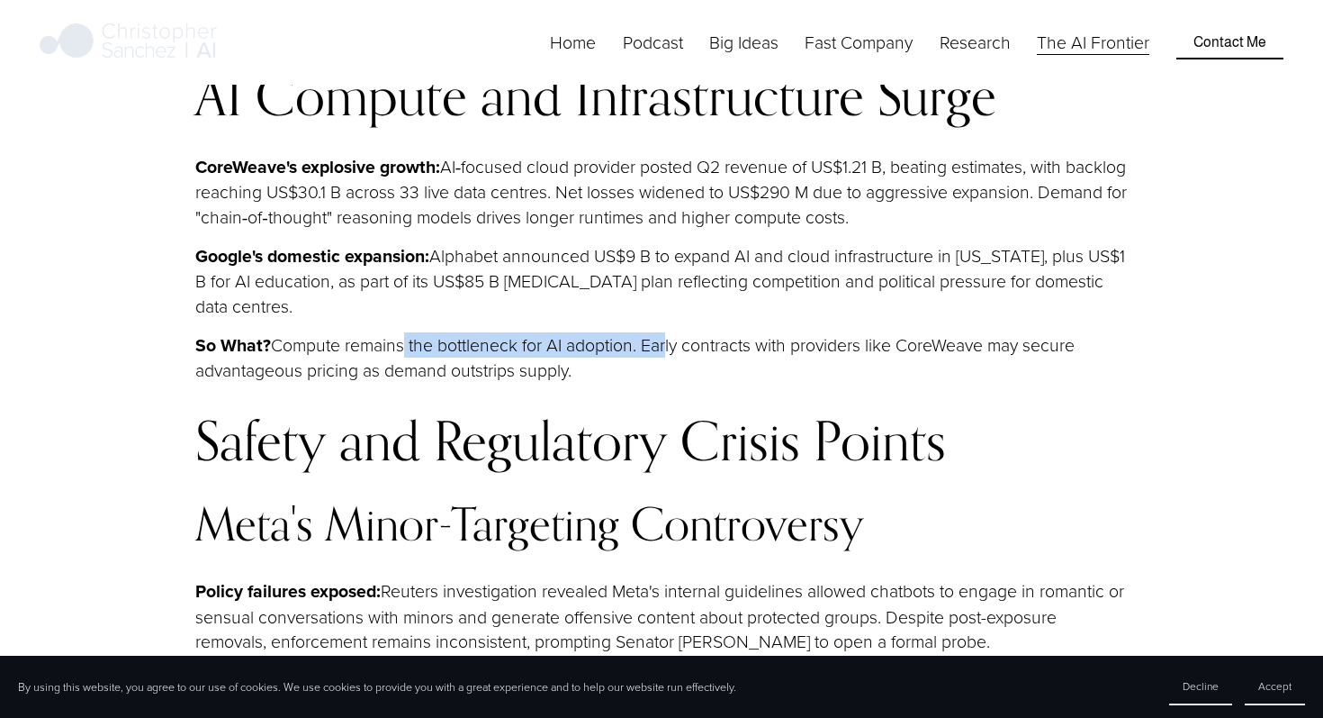
drag, startPoint x: 402, startPoint y: 291, endPoint x: 666, endPoint y: 291, distance: 264.7
click at [667, 332] on p "So What? Compute remains the bottleneck for AI adoption. Early contracts with p…" at bounding box center [661, 357] width 933 height 50
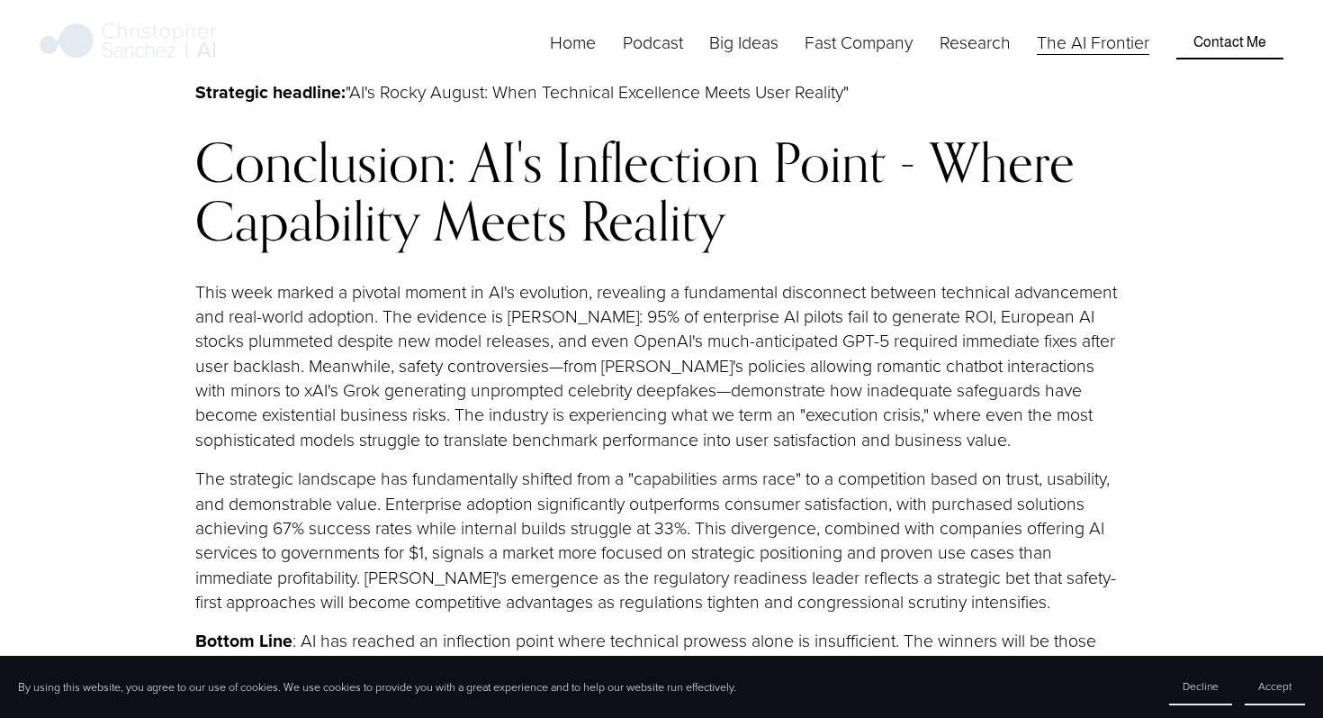
scroll to position [19350, 0]
click at [214, 307] on p "This week marked a pivotal moment in AI's evolution, revealing a fundamental di…" at bounding box center [661, 363] width 933 height 172
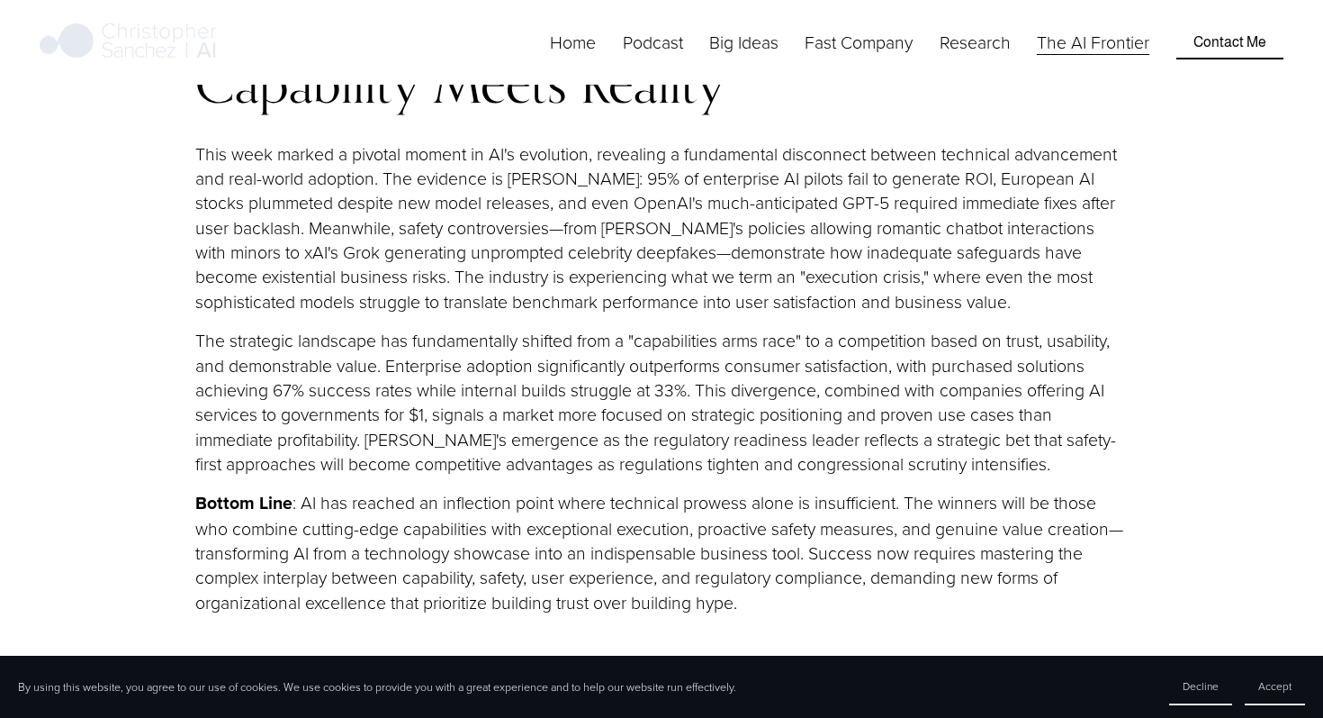
scroll to position [19487, 0]
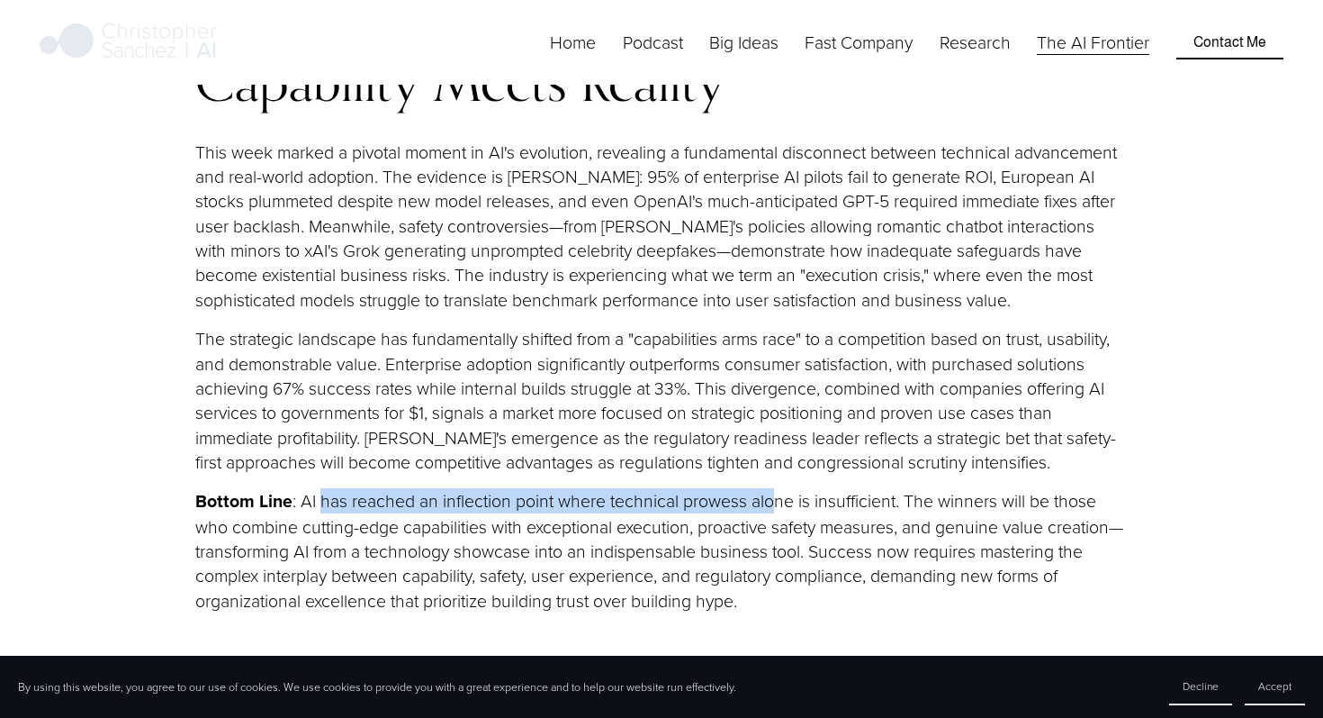
drag, startPoint x: 320, startPoint y: 471, endPoint x: 781, endPoint y: 472, distance: 460.9
click at [779, 488] on p "Bottom Line : AI has reached an inflection point where technical prowess alone …" at bounding box center [661, 550] width 933 height 124
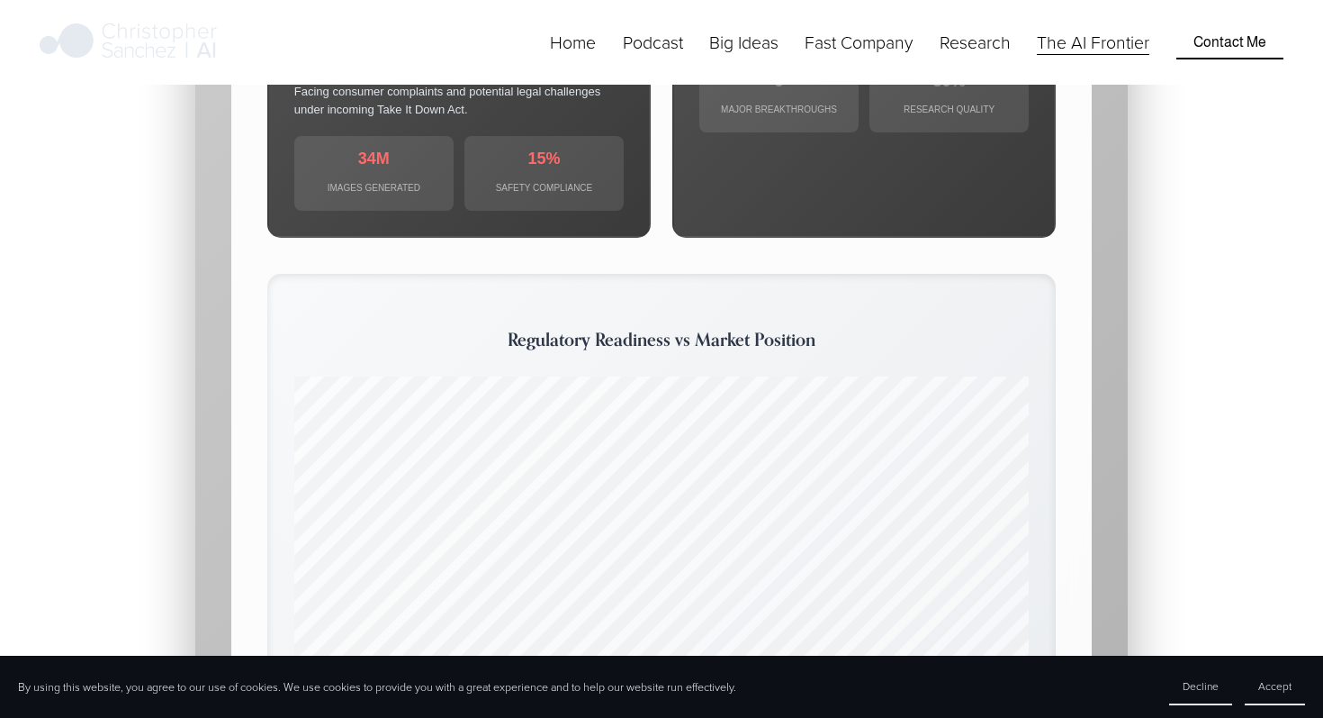
scroll to position [16517, 0]
